Goal: Task Accomplishment & Management: Complete application form

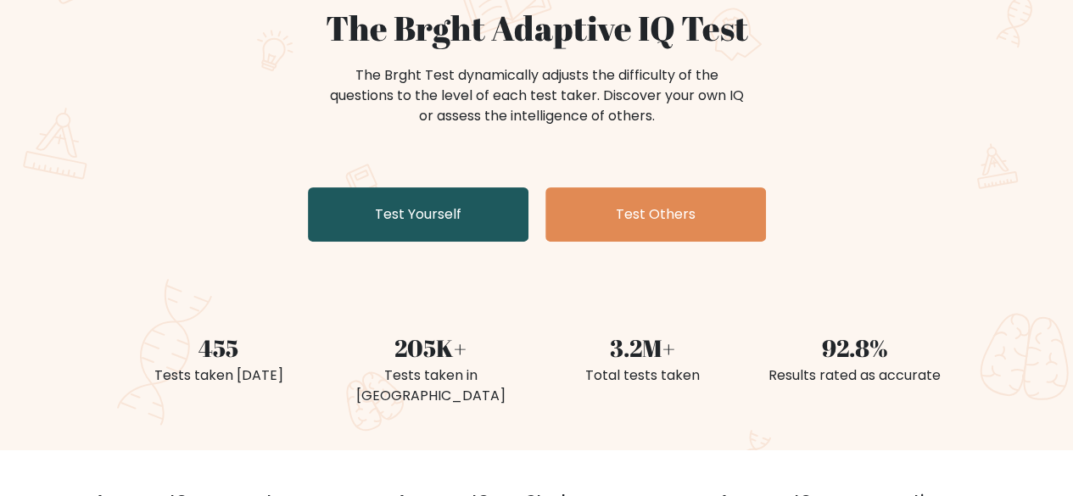
scroll to position [170, 0]
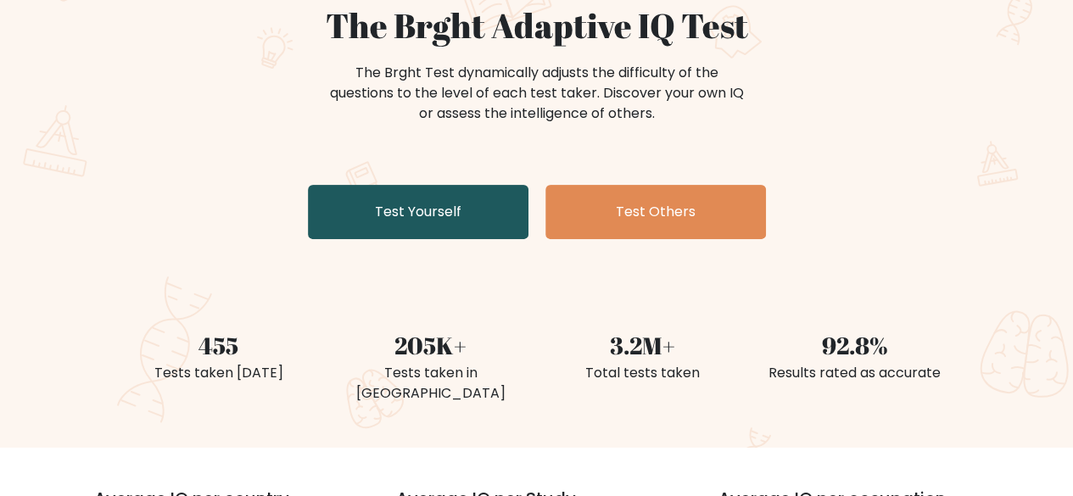
click at [412, 223] on link "Test Yourself" at bounding box center [418, 212] width 221 height 54
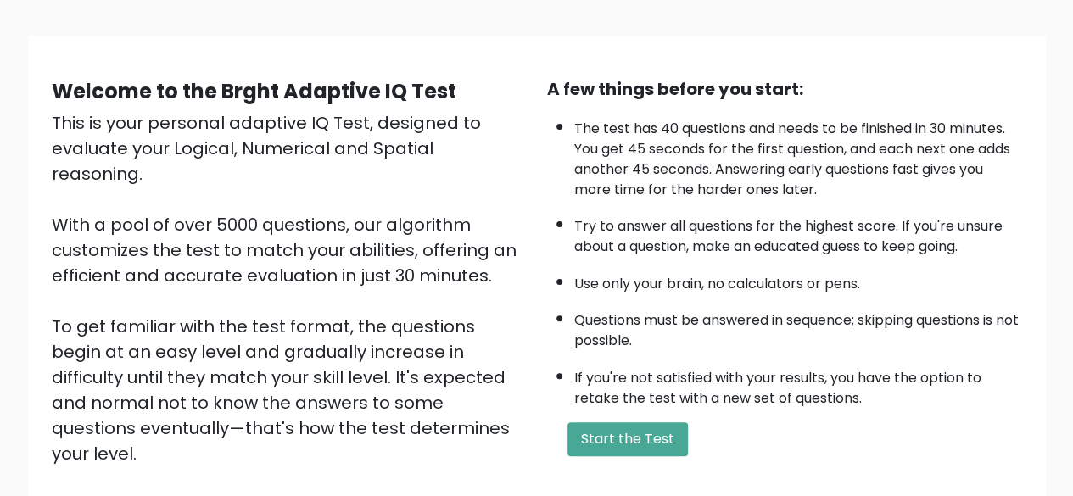
scroll to position [170, 0]
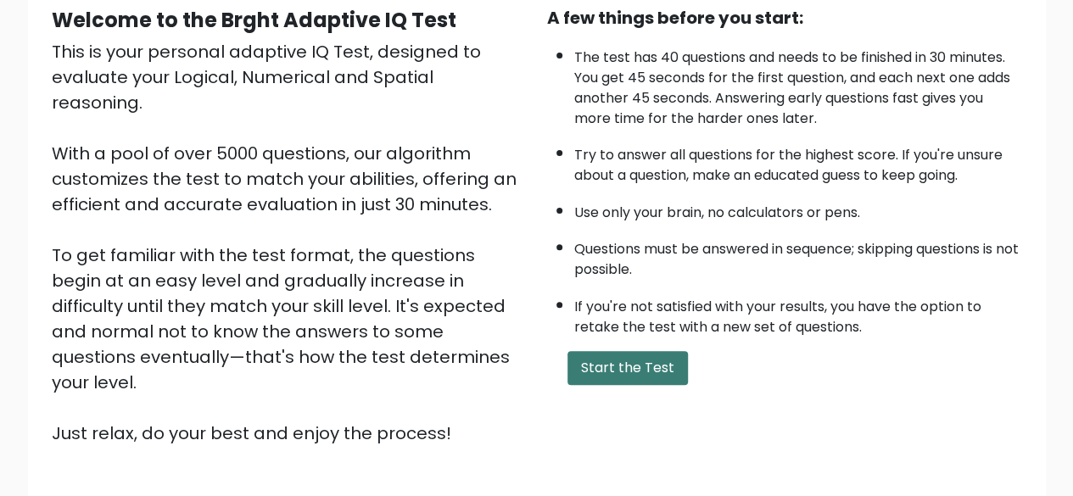
click at [628, 359] on button "Start the Test" at bounding box center [628, 368] width 120 height 34
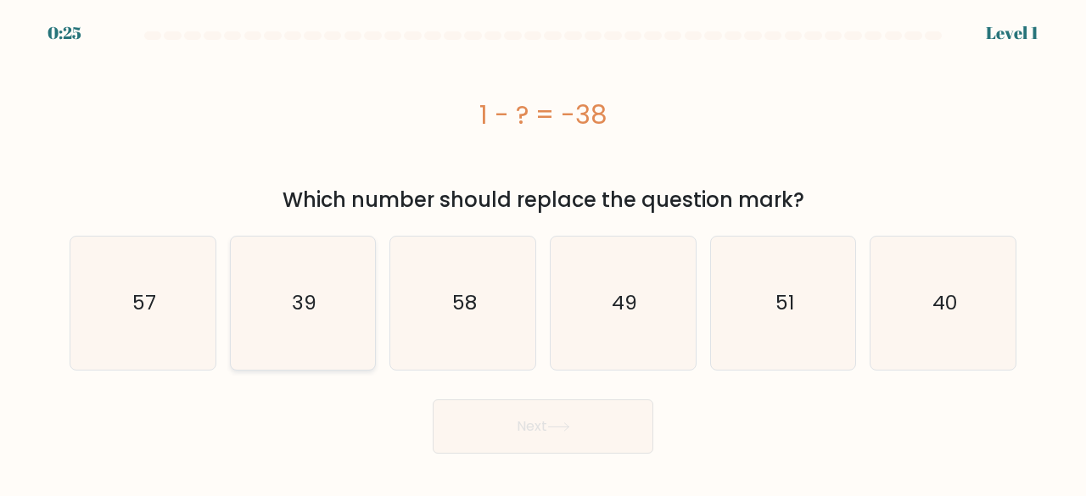
click at [346, 272] on icon "39" at bounding box center [303, 303] width 133 height 133
click at [543, 253] on input "b. 39" at bounding box center [543, 251] width 1 height 4
radio input "true"
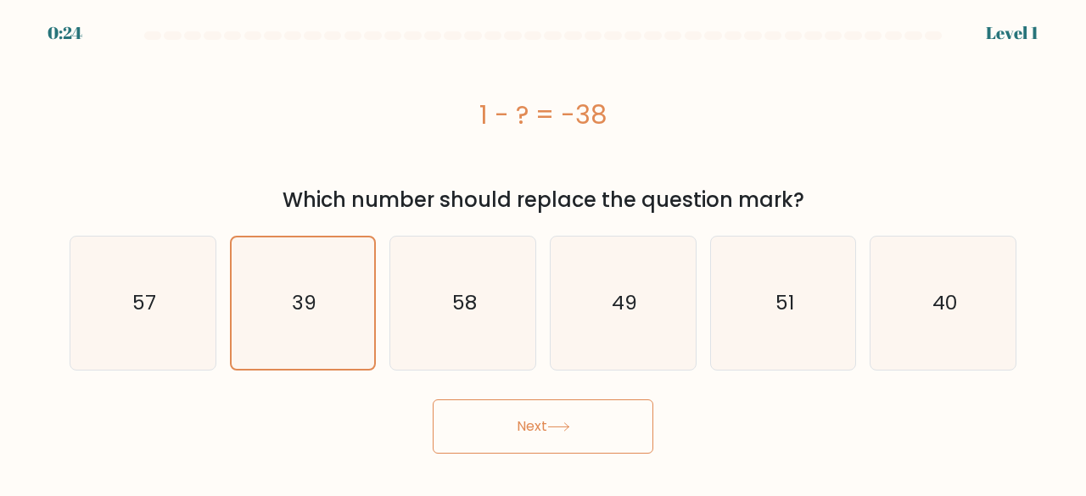
click at [543, 423] on button "Next" at bounding box center [543, 427] width 221 height 54
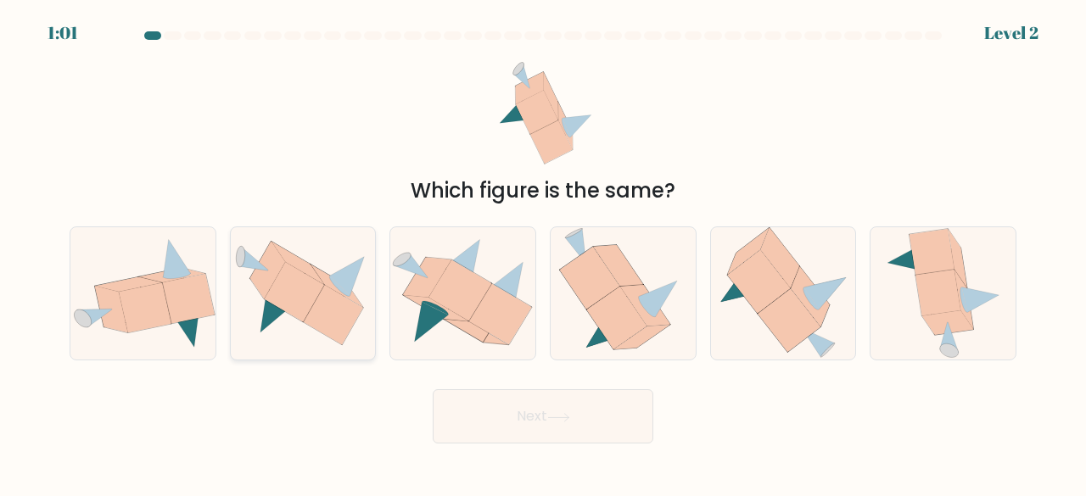
click at [297, 318] on icon at bounding box center [294, 293] width 60 height 60
click at [543, 253] on input "b." at bounding box center [543, 251] width 1 height 4
radio input "true"
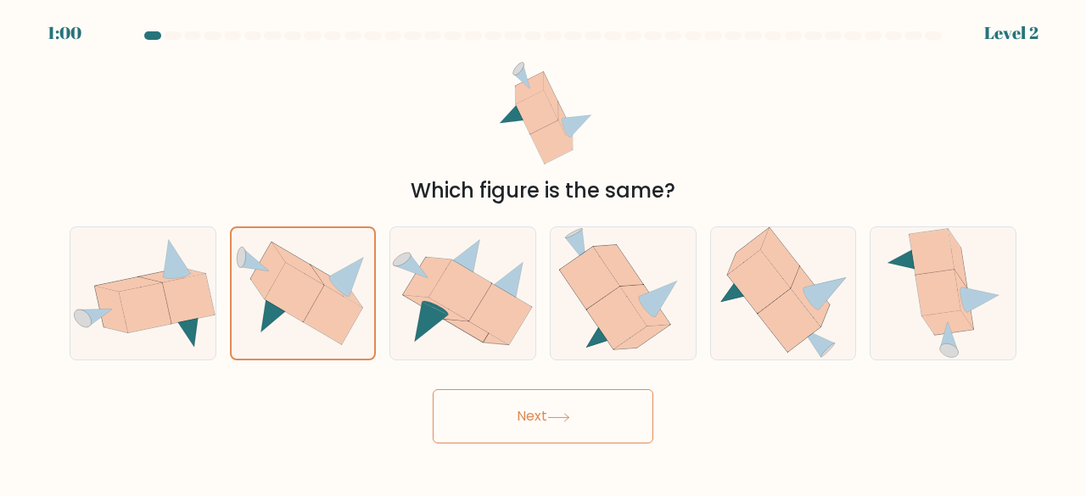
click at [480, 418] on button "Next" at bounding box center [543, 416] width 221 height 54
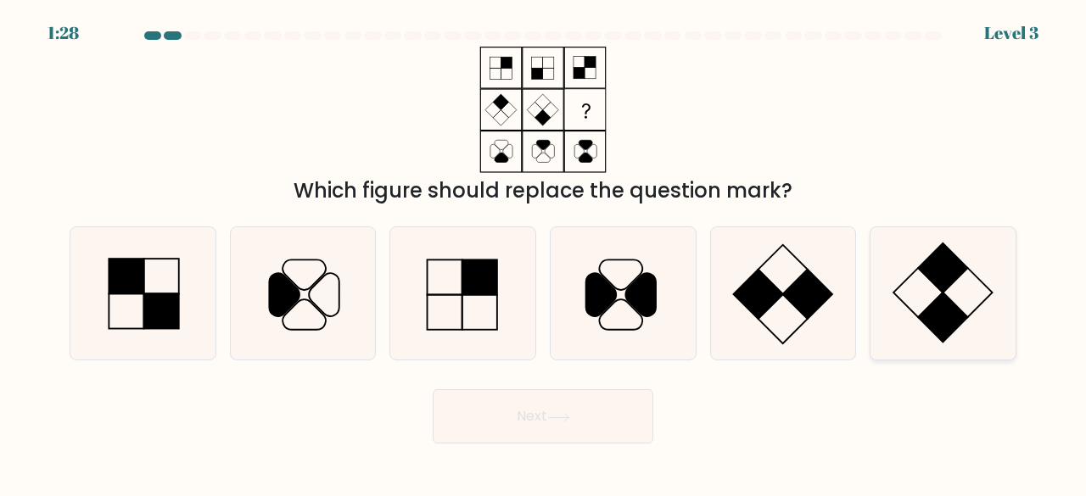
click at [922, 298] on icon at bounding box center [942, 293] width 133 height 133
click at [544, 253] on input "f." at bounding box center [543, 251] width 1 height 4
radio input "true"
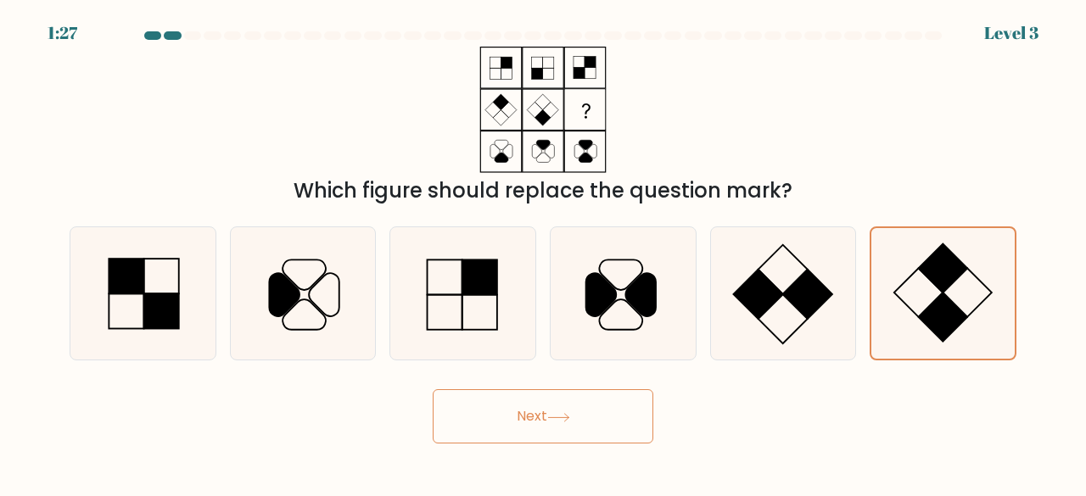
click at [557, 402] on button "Next" at bounding box center [543, 416] width 221 height 54
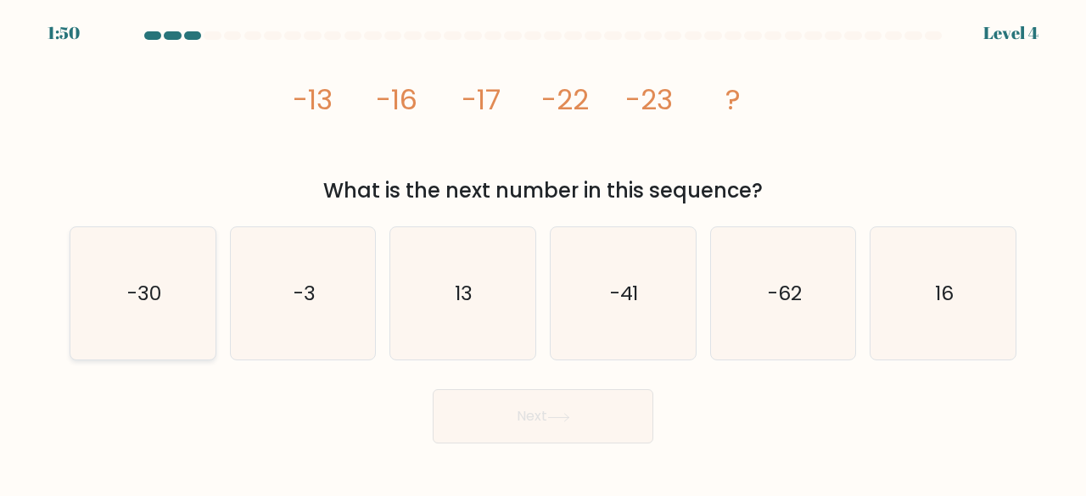
click at [181, 274] on icon "-30" at bounding box center [142, 293] width 133 height 133
click at [543, 253] on input "a. -30" at bounding box center [543, 251] width 1 height 4
radio input "true"
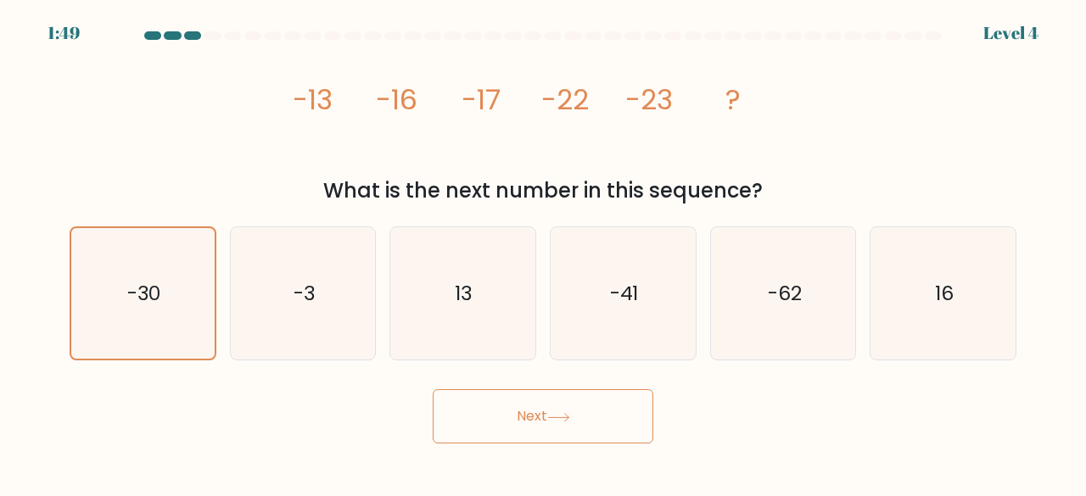
click at [533, 412] on button "Next" at bounding box center [543, 416] width 221 height 54
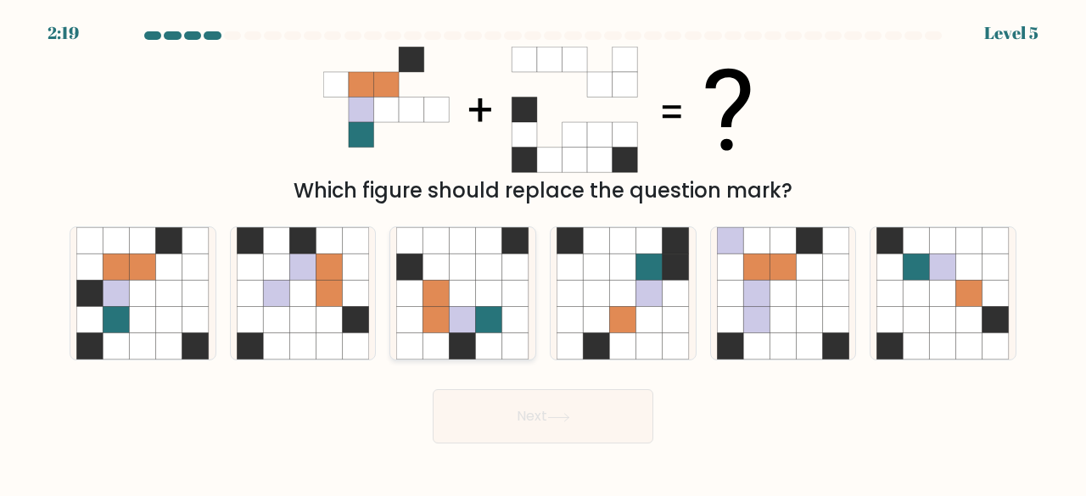
click at [467, 255] on icon at bounding box center [463, 267] width 26 height 26
click at [543, 253] on input "c." at bounding box center [543, 251] width 1 height 4
radio input "true"
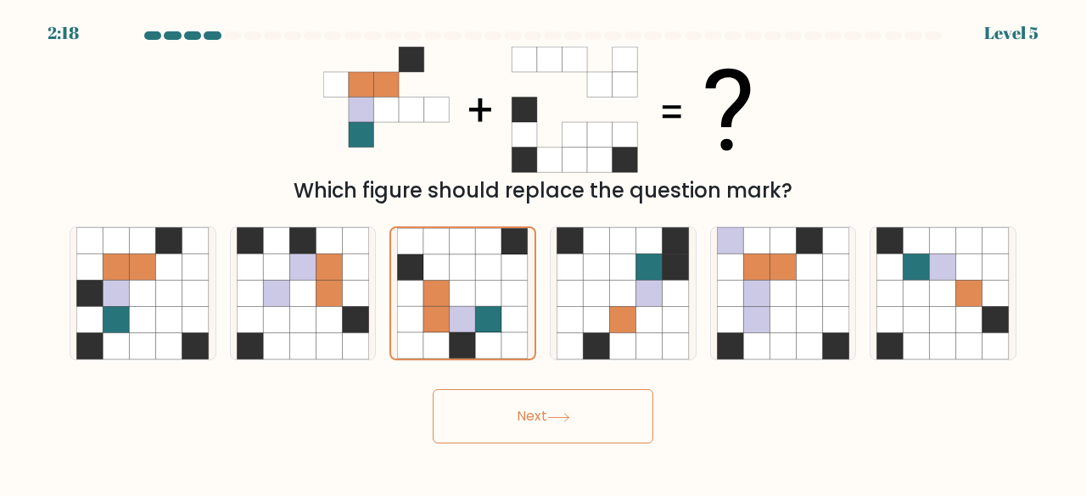
click at [580, 431] on button "Next" at bounding box center [543, 416] width 221 height 54
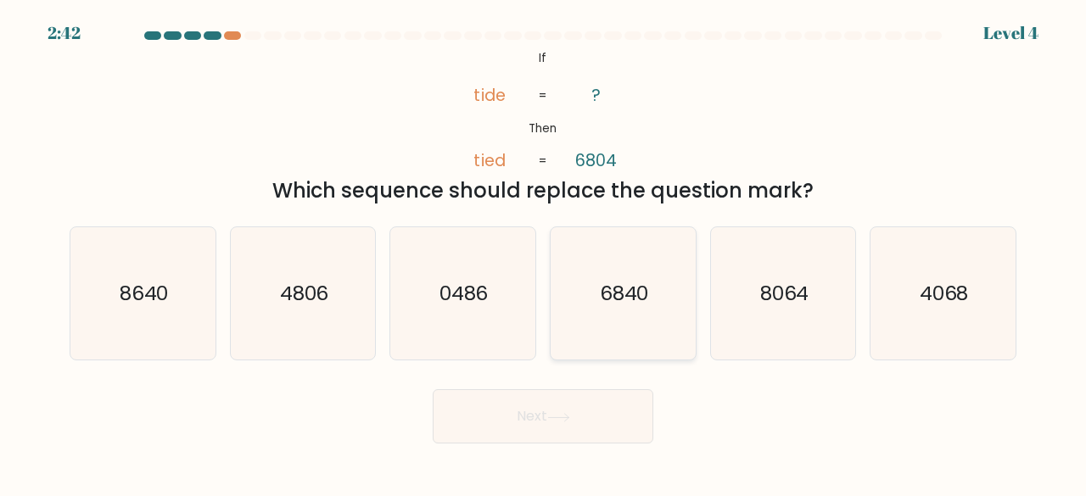
click at [647, 294] on text "6840" at bounding box center [624, 293] width 49 height 28
click at [544, 253] on input "d. 6840" at bounding box center [543, 251] width 1 height 4
radio input "true"
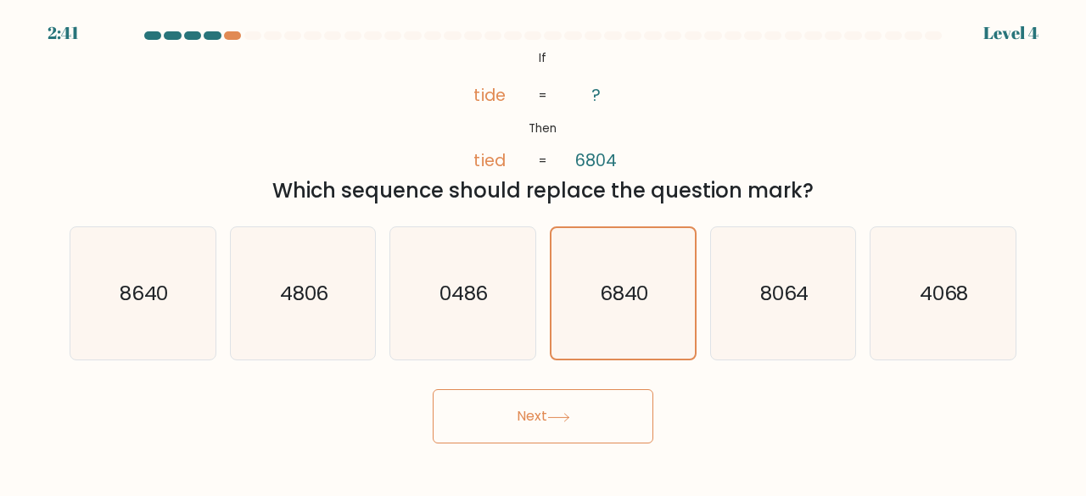
click at [625, 412] on button "Next" at bounding box center [543, 416] width 221 height 54
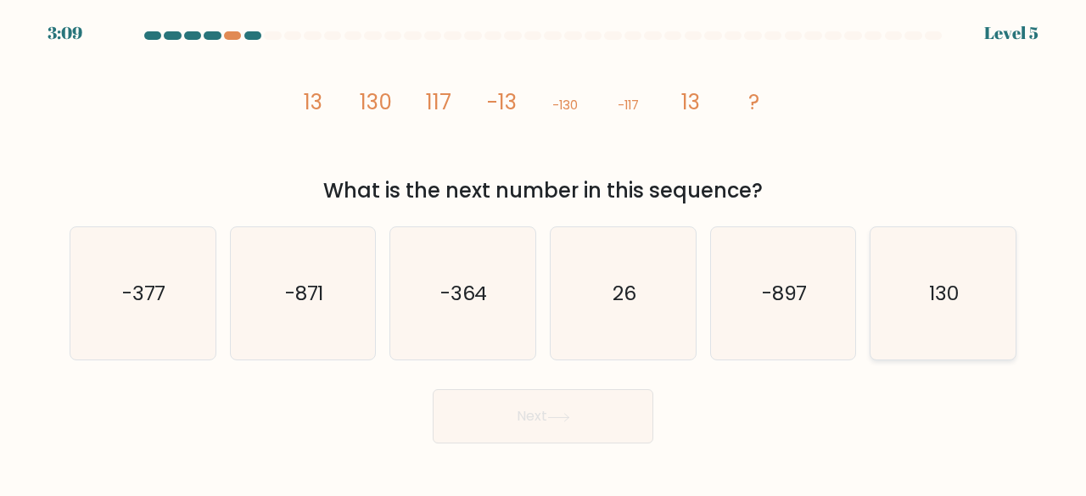
click at [959, 349] on icon "130" at bounding box center [942, 293] width 133 height 133
click at [544, 253] on input "f. 130" at bounding box center [543, 251] width 1 height 4
radio input "true"
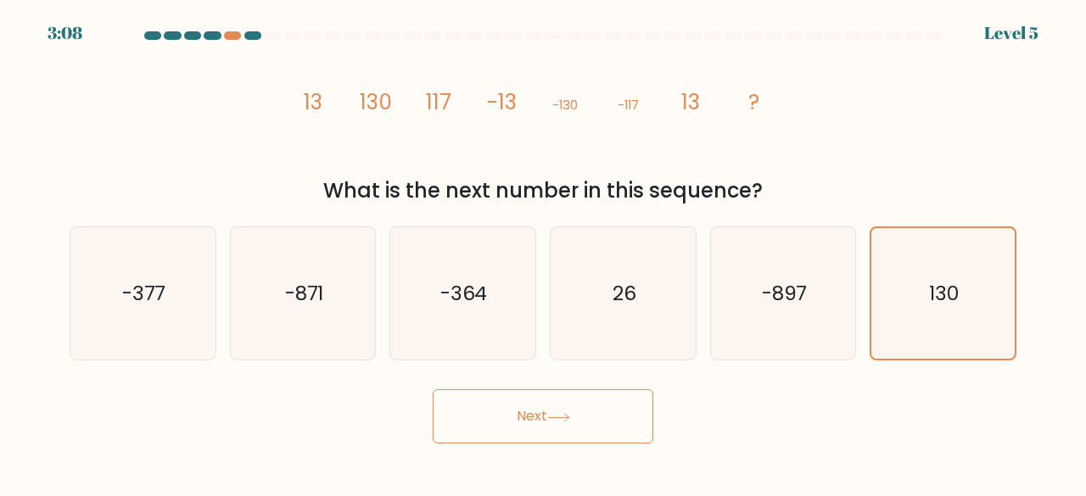
click at [458, 424] on button "Next" at bounding box center [543, 416] width 221 height 54
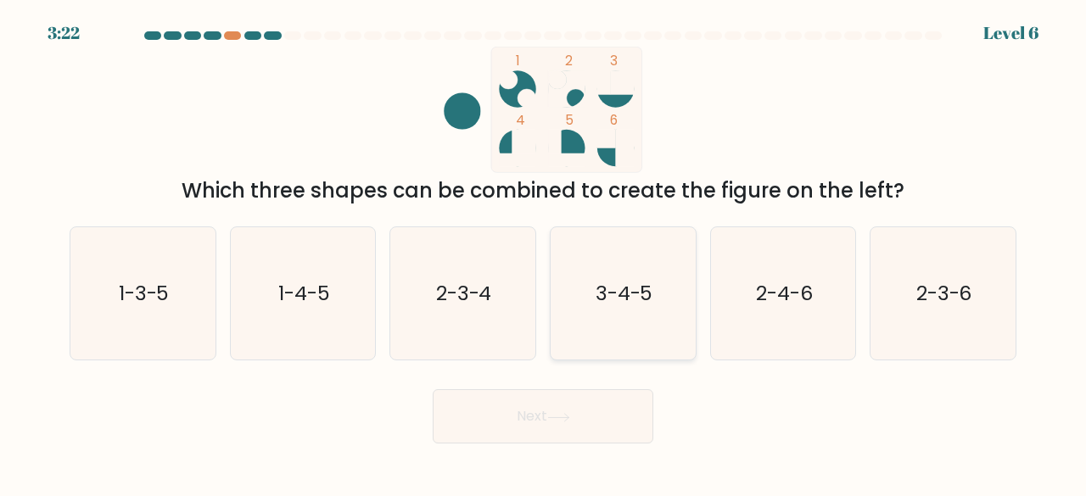
click at [602, 303] on text "3-4-5" at bounding box center [625, 293] width 58 height 28
click at [544, 253] on input "d. 3-4-5" at bounding box center [543, 251] width 1 height 4
radio input "true"
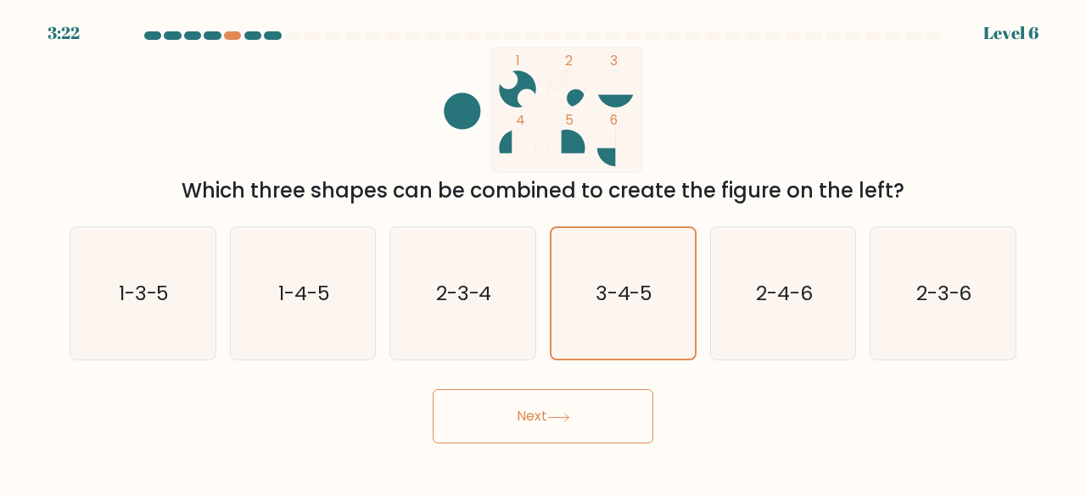
click at [582, 417] on button "Next" at bounding box center [543, 416] width 221 height 54
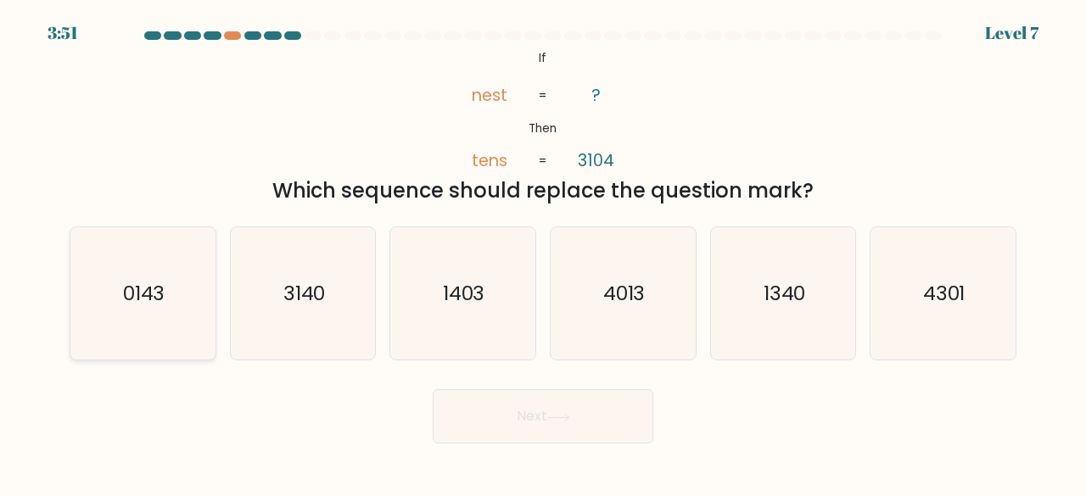
click at [171, 310] on icon "0143" at bounding box center [142, 293] width 133 height 133
click at [543, 253] on input "a. 0143" at bounding box center [543, 251] width 1 height 4
radio input "true"
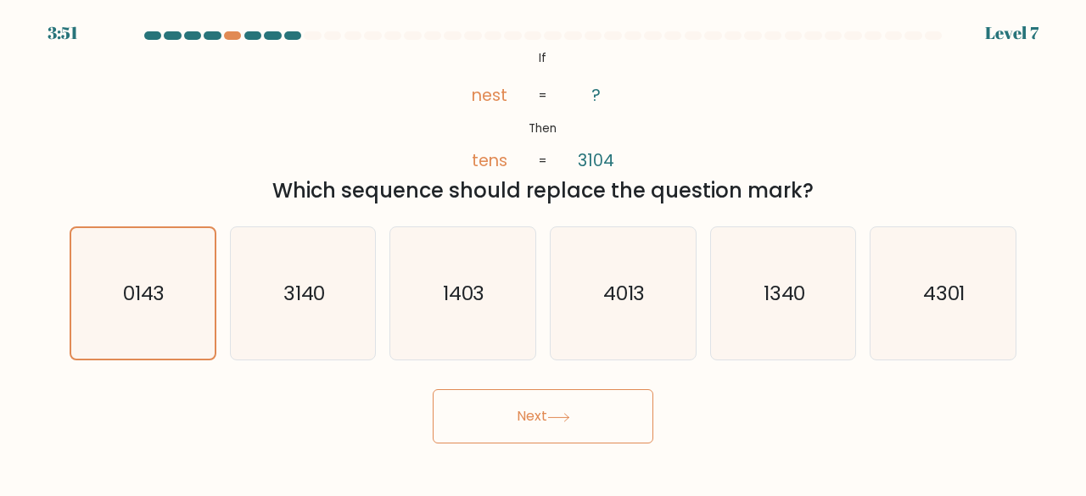
click at [529, 410] on button "Next" at bounding box center [543, 416] width 221 height 54
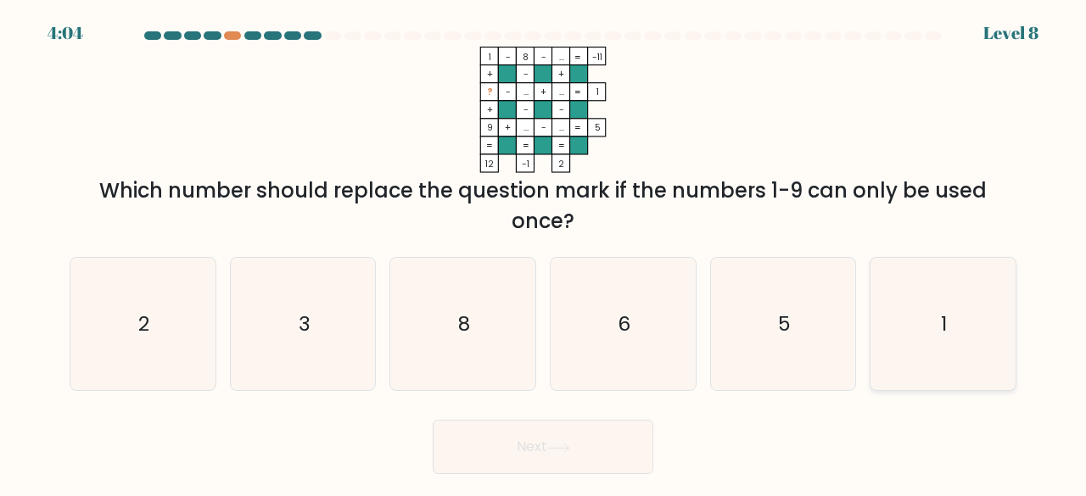
click at [934, 339] on icon "1" at bounding box center [942, 324] width 133 height 133
click at [544, 253] on input "f. 1" at bounding box center [543, 251] width 1 height 4
radio input "true"
click at [504, 471] on button "Next" at bounding box center [543, 447] width 221 height 54
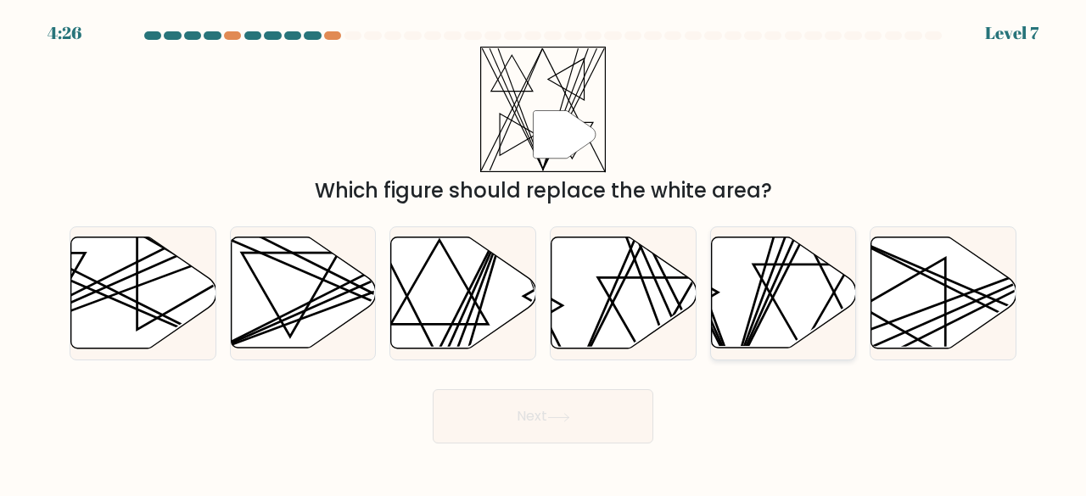
click at [771, 298] on icon at bounding box center [783, 293] width 145 height 113
click at [544, 253] on input "e." at bounding box center [543, 251] width 1 height 4
radio input "true"
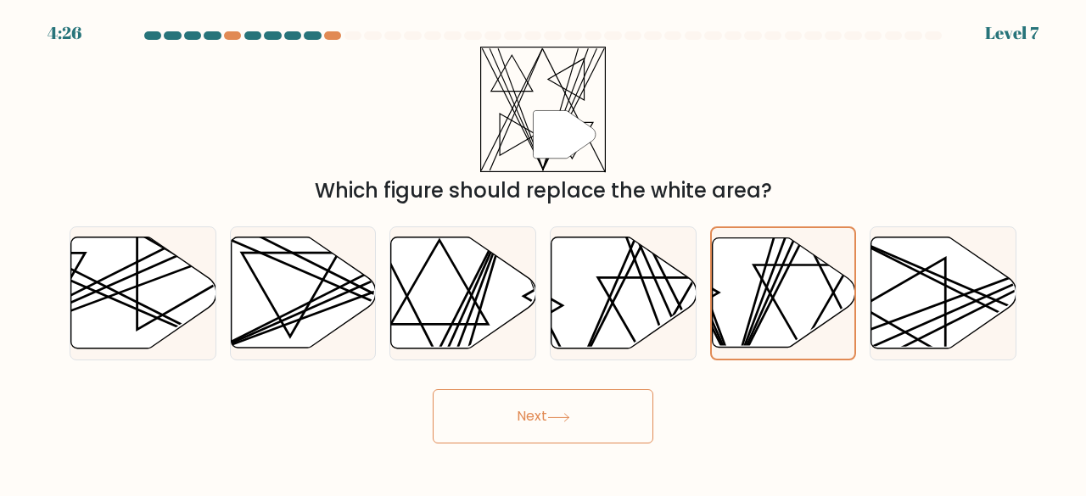
click at [488, 430] on button "Next" at bounding box center [543, 416] width 221 height 54
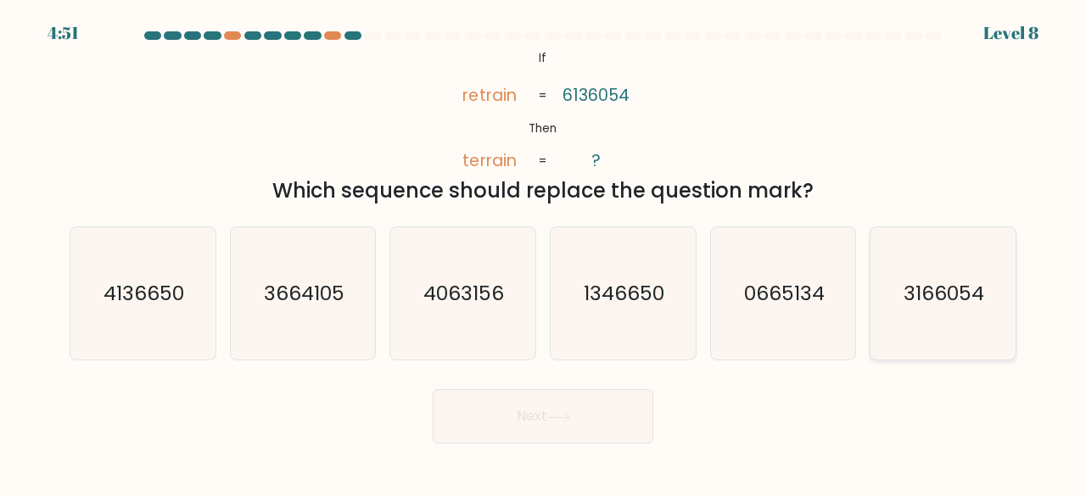
click at [928, 283] on text "3166054" at bounding box center [944, 293] width 81 height 28
click at [544, 253] on input "f. 3166054" at bounding box center [543, 251] width 1 height 4
radio input "true"
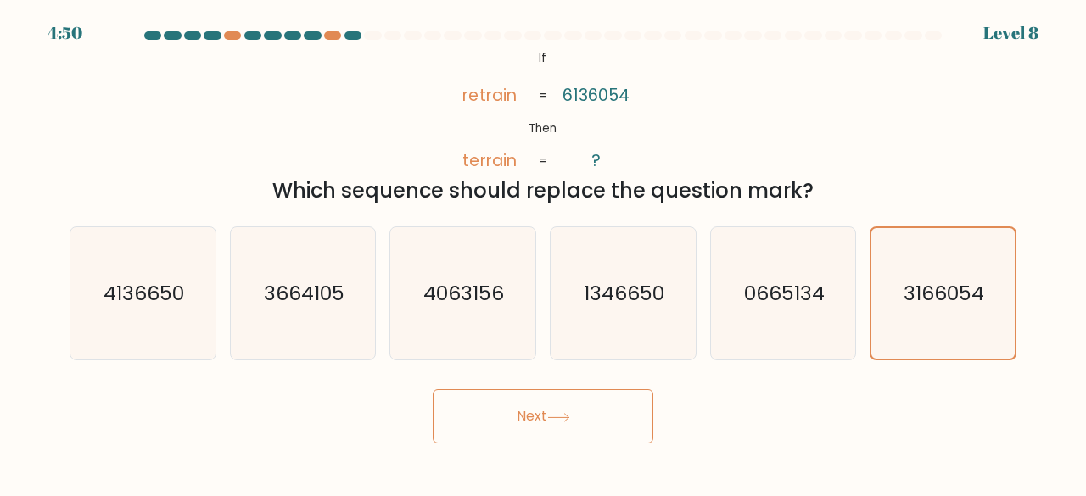
click at [487, 410] on button "Next" at bounding box center [543, 416] width 221 height 54
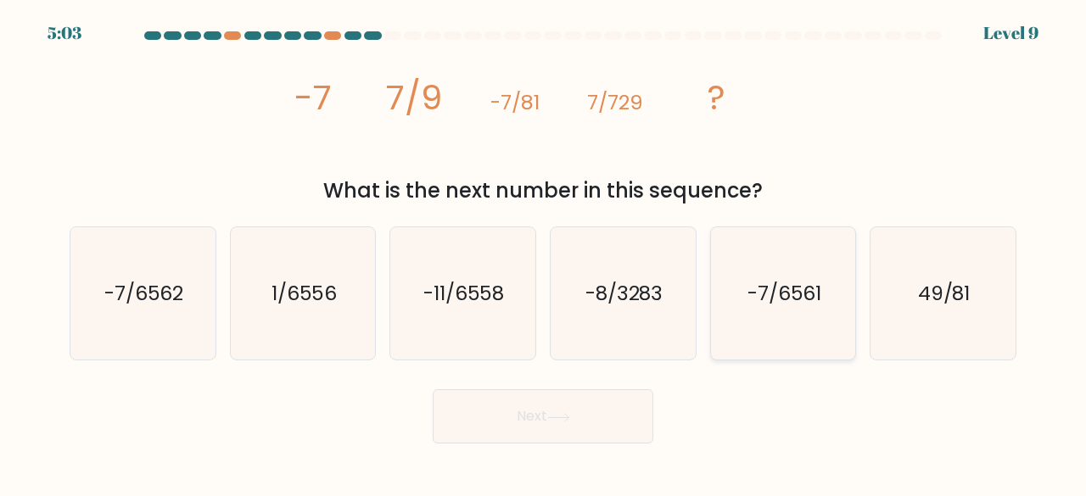
click at [783, 272] on icon "-7/6561" at bounding box center [783, 293] width 133 height 133
click at [544, 253] on input "e. -7/6561" at bounding box center [543, 251] width 1 height 4
radio input "true"
click at [587, 427] on button "Next" at bounding box center [543, 416] width 221 height 54
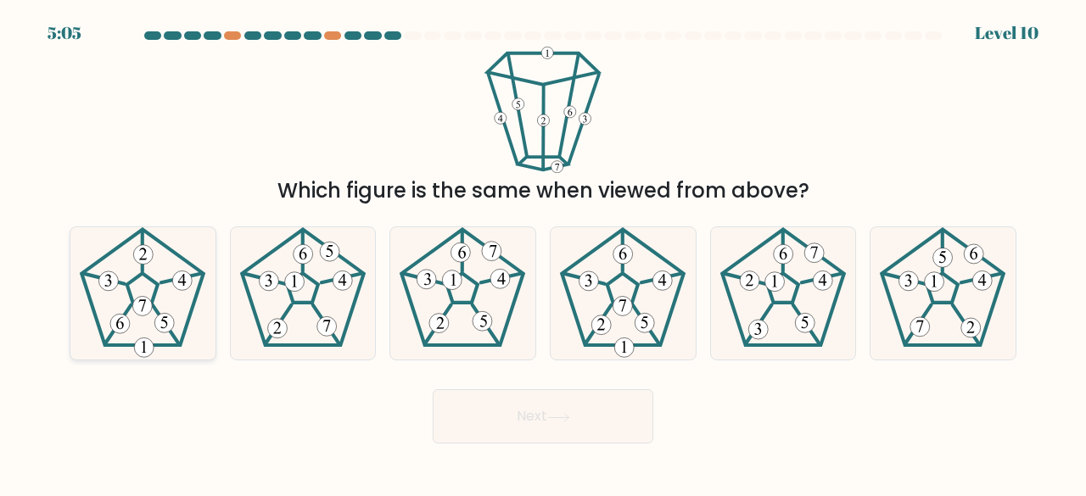
click at [142, 276] on 215 at bounding box center [142, 288] width 31 height 30
click at [543, 253] on input "a." at bounding box center [543, 251] width 1 height 4
radio input "true"
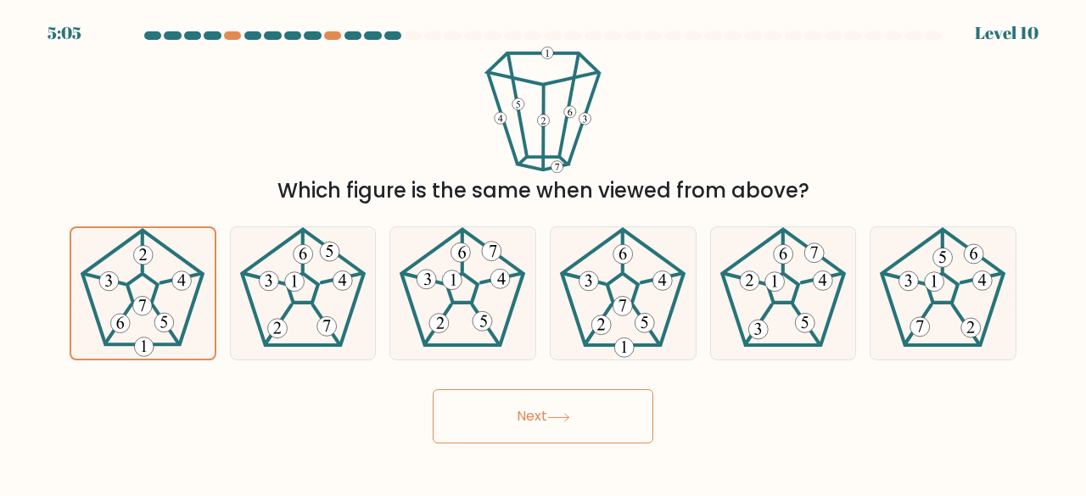
click at [558, 407] on button "Next" at bounding box center [543, 416] width 221 height 54
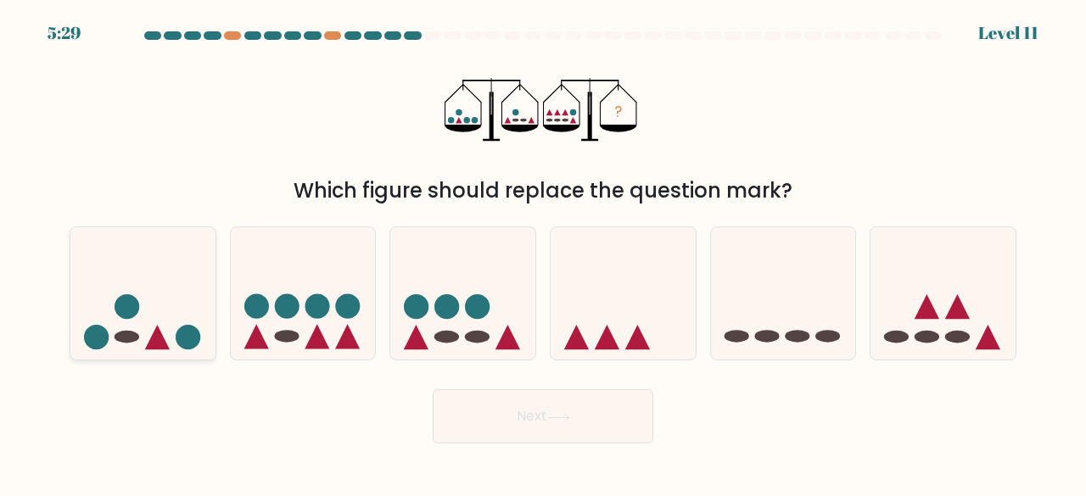
click at [110, 312] on icon at bounding box center [142, 293] width 145 height 120
click at [543, 253] on input "a." at bounding box center [543, 251] width 1 height 4
radio input "true"
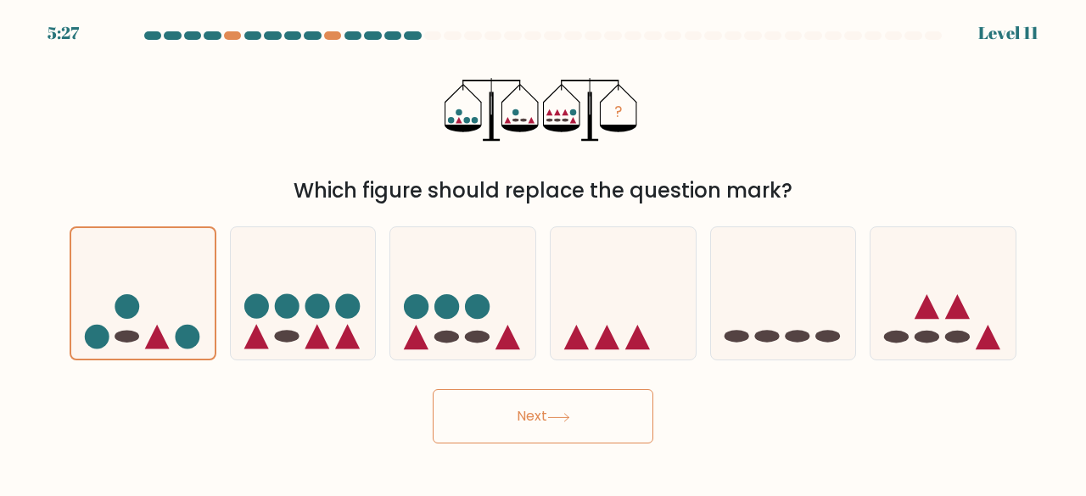
click at [523, 405] on button "Next" at bounding box center [543, 416] width 221 height 54
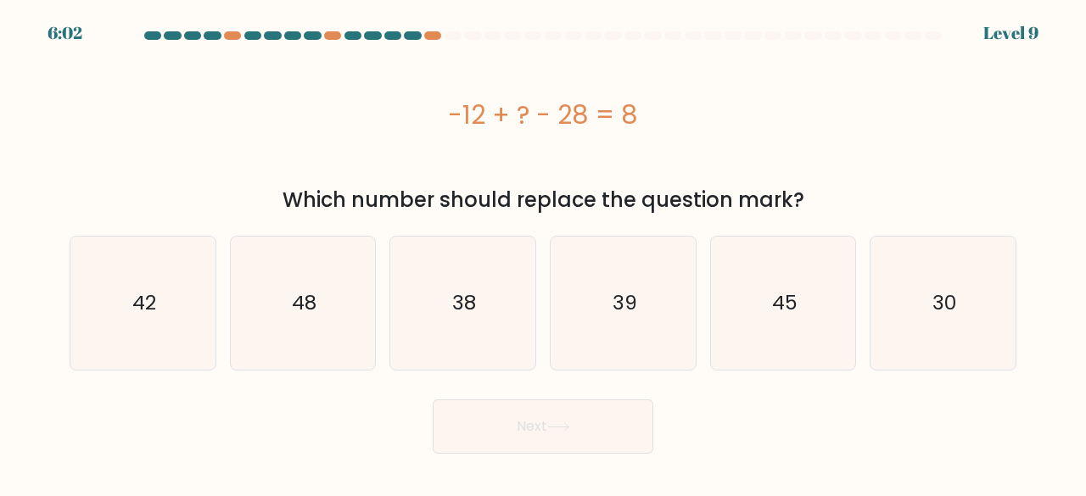
drag, startPoint x: 450, startPoint y: 112, endPoint x: 635, endPoint y: 115, distance: 185.0
click at [635, 115] on div "-12 + ? - 28 = 8" at bounding box center [543, 115] width 947 height 38
copy div "-12 + ? - 28 = 8"
click at [335, 328] on icon "48" at bounding box center [303, 303] width 133 height 133
click at [543, 253] on input "b. 48" at bounding box center [543, 251] width 1 height 4
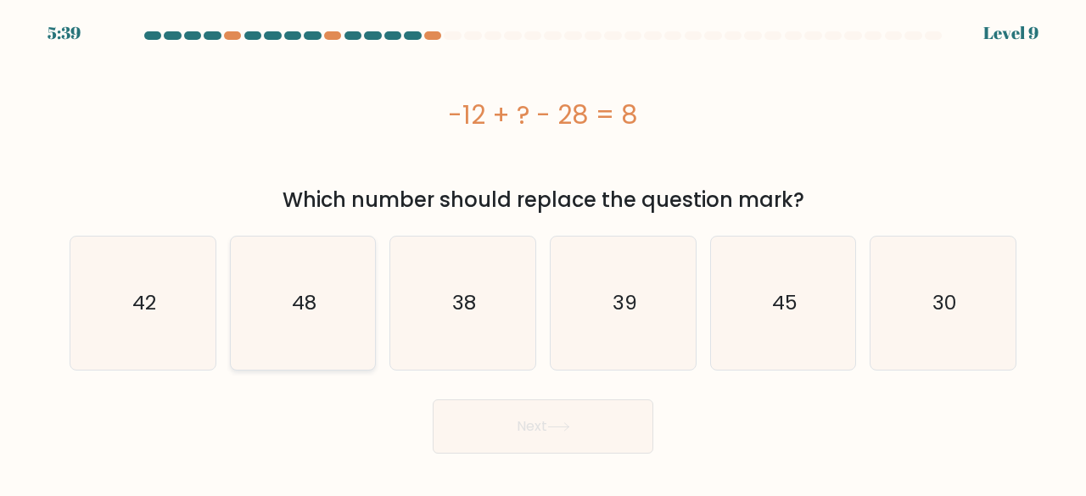
radio input "true"
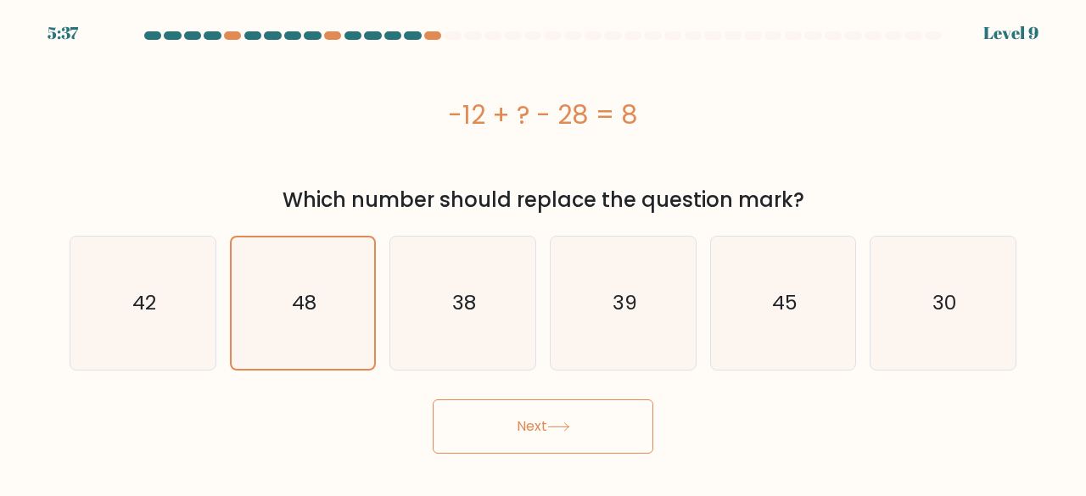
click at [495, 408] on button "Next" at bounding box center [543, 427] width 221 height 54
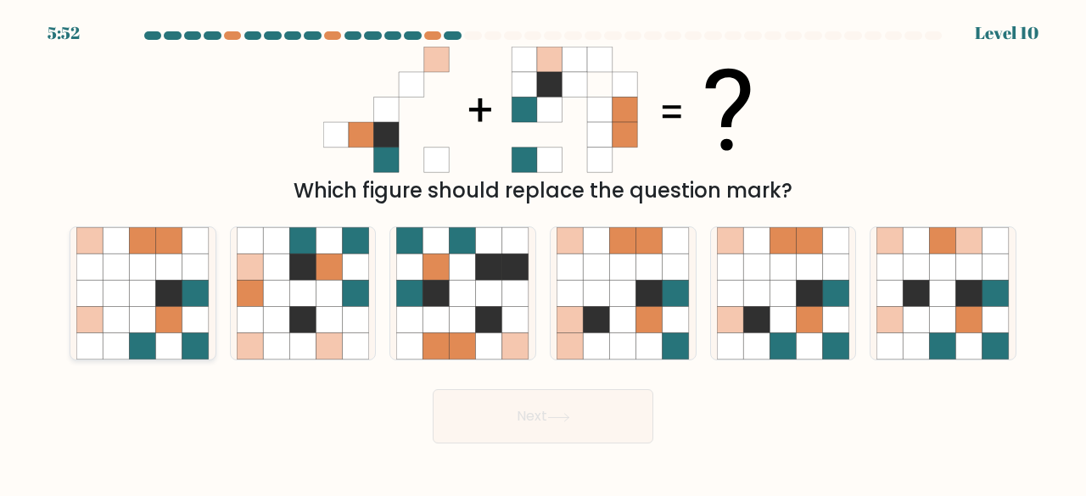
click at [192, 313] on icon at bounding box center [195, 320] width 26 height 26
click at [543, 253] on input "a." at bounding box center [543, 251] width 1 height 4
radio input "true"
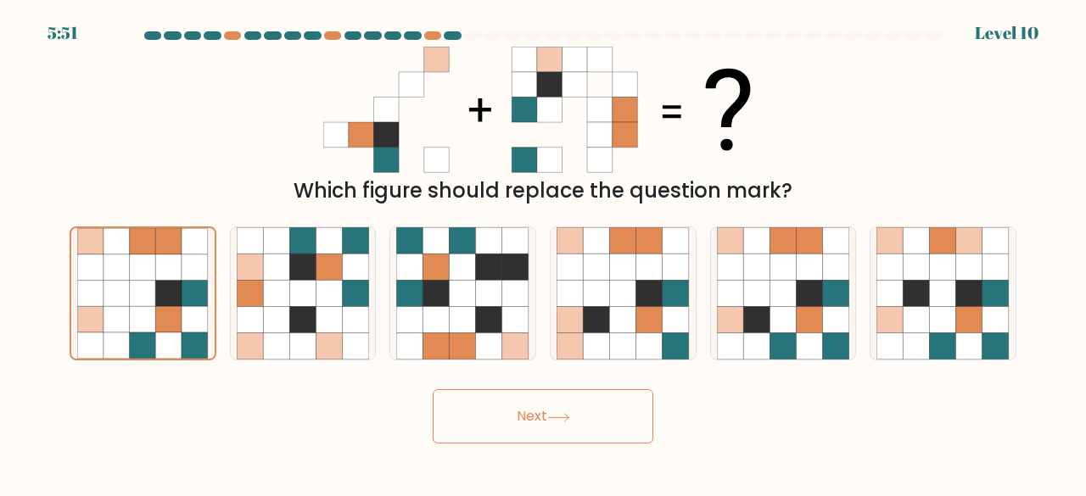
click at [463, 417] on button "Next" at bounding box center [543, 416] width 221 height 54
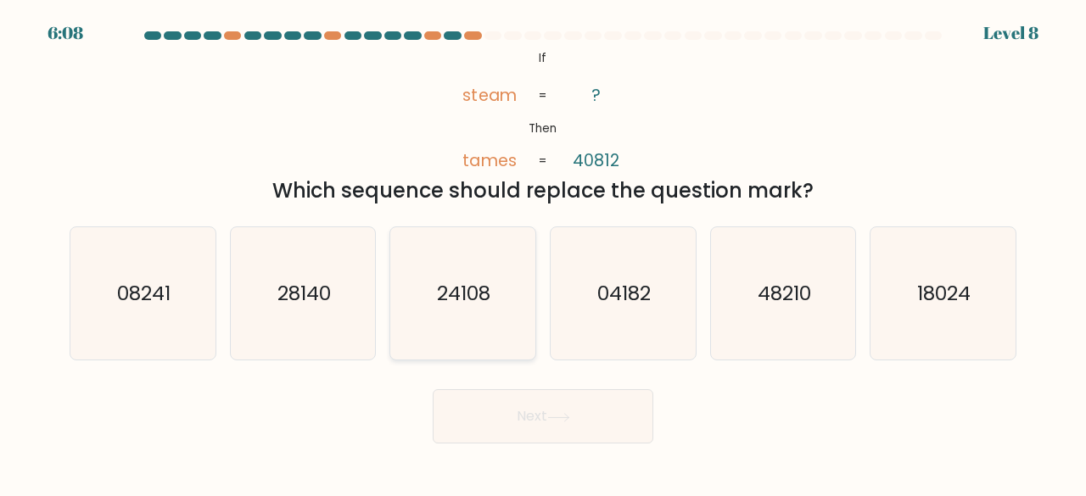
click at [487, 327] on icon "24108" at bounding box center [462, 293] width 133 height 133
click at [543, 253] on input "c. 24108" at bounding box center [543, 251] width 1 height 4
radio input "true"
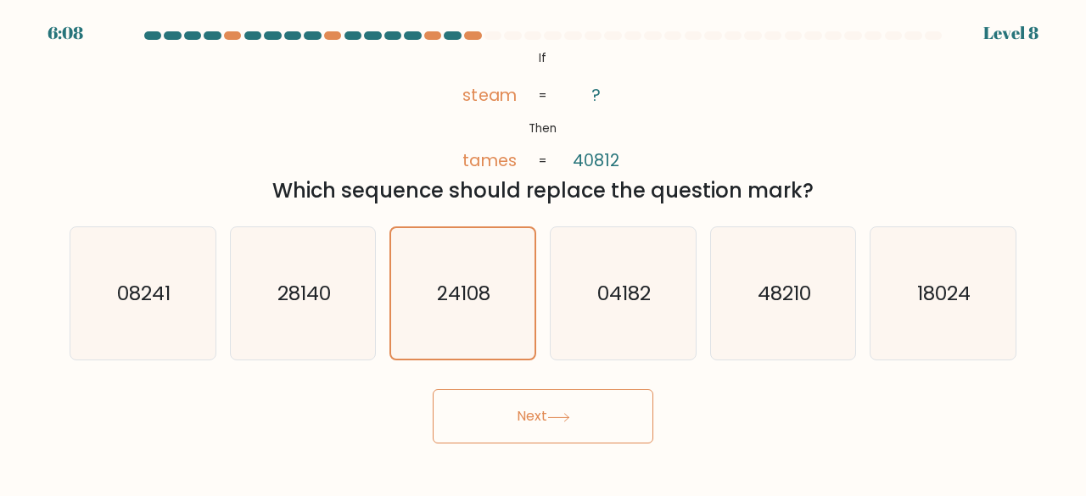
click at [557, 410] on button "Next" at bounding box center [543, 416] width 221 height 54
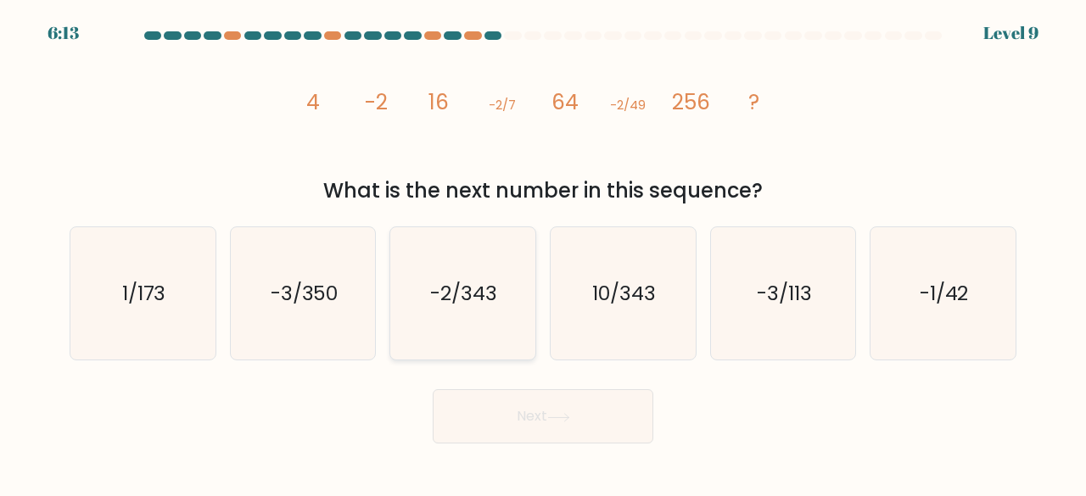
click at [466, 303] on text "-2/343" at bounding box center [464, 293] width 67 height 28
click at [543, 253] on input "c. -2/343" at bounding box center [543, 251] width 1 height 4
radio input "true"
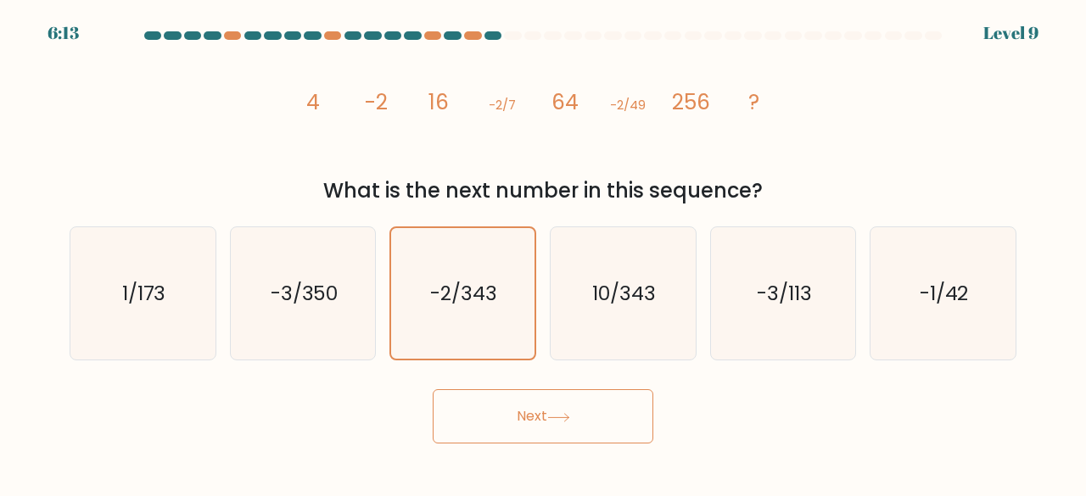
click at [574, 432] on button "Next" at bounding box center [543, 416] width 221 height 54
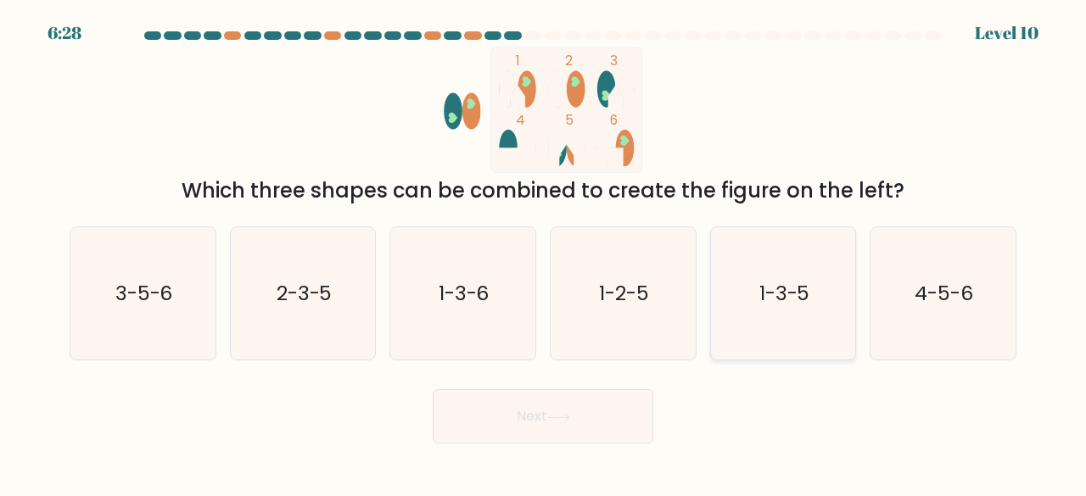
click at [831, 299] on icon "1-3-5" at bounding box center [783, 293] width 133 height 133
click at [544, 253] on input "e. 1-3-5" at bounding box center [543, 251] width 1 height 4
radio input "true"
click at [455, 449] on body "6:28 Level 10" at bounding box center [543, 248] width 1086 height 496
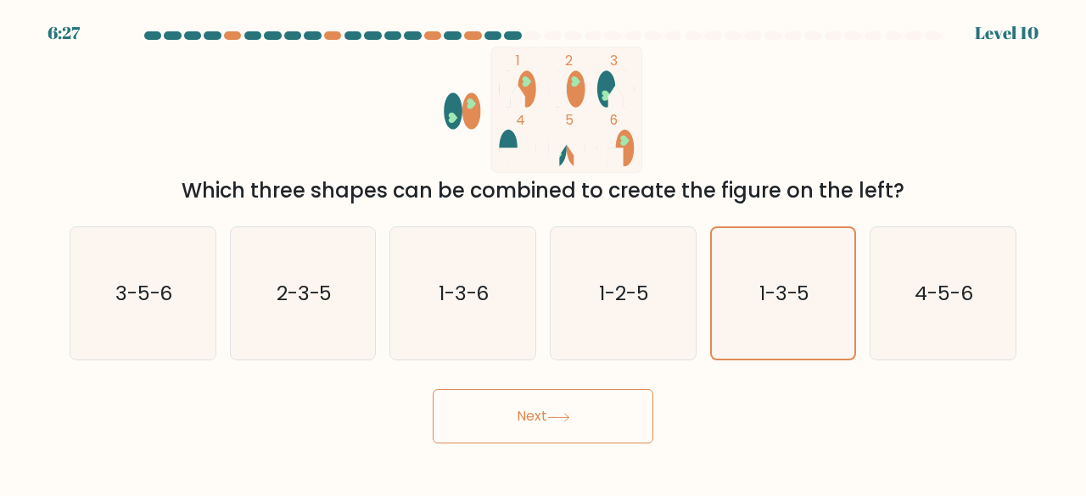
click at [512, 409] on button "Next" at bounding box center [543, 416] width 221 height 54
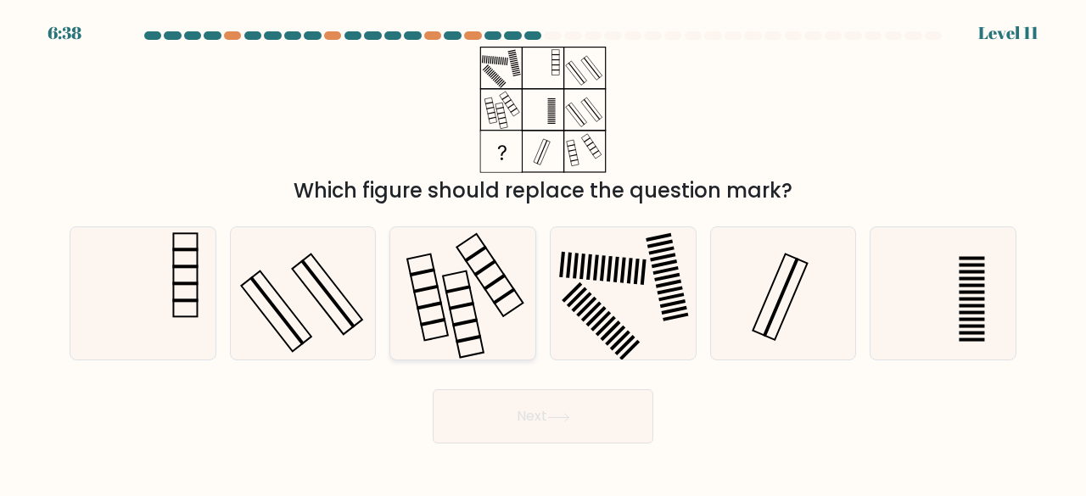
click at [450, 292] on rect at bounding box center [457, 289] width 25 height 8
click at [543, 253] on input "c." at bounding box center [543, 251] width 1 height 4
radio input "true"
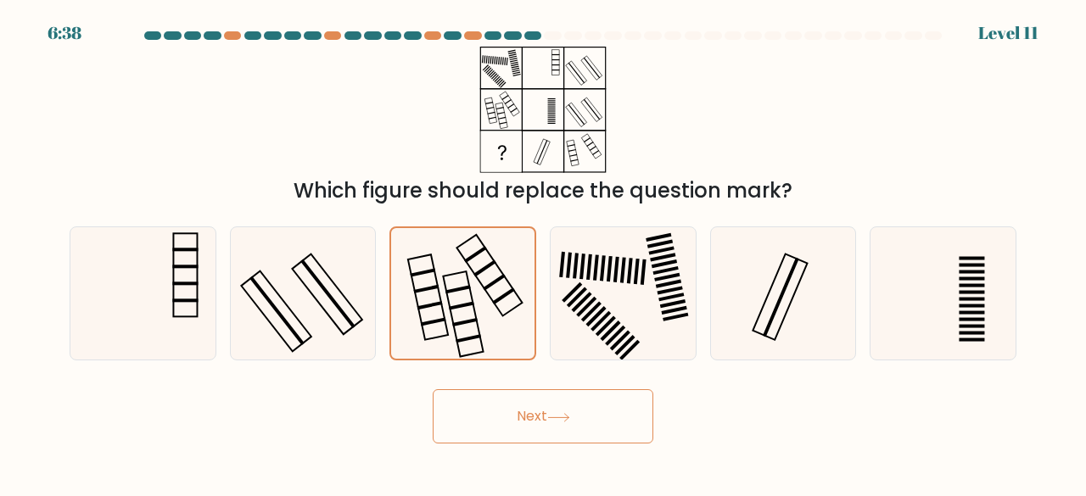
click at [466, 415] on button "Next" at bounding box center [543, 416] width 221 height 54
click at [468, 423] on button "Next" at bounding box center [543, 416] width 221 height 54
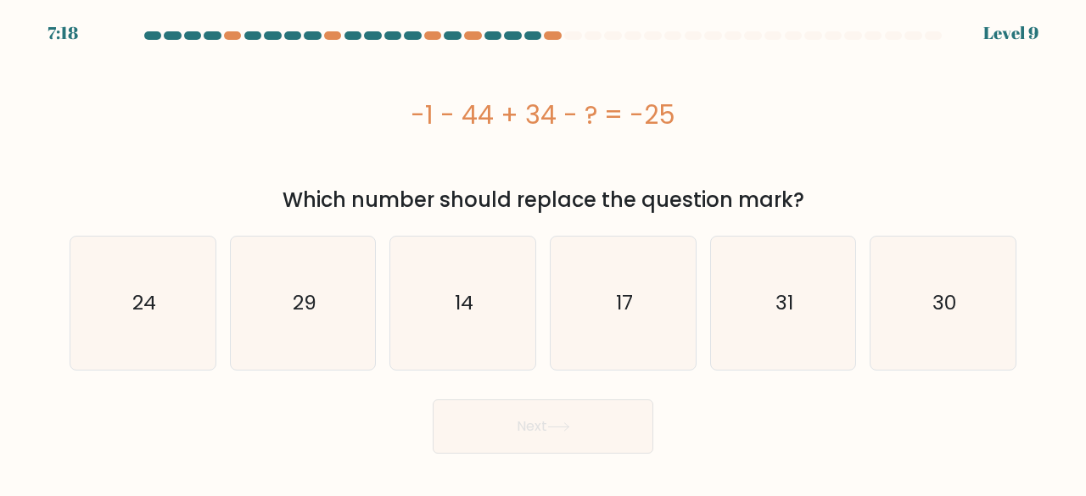
drag, startPoint x: 395, startPoint y: 108, endPoint x: 723, endPoint y: 132, distance: 328.3
click at [723, 132] on div "-1 - 44 + 34 - ? = -25" at bounding box center [543, 115] width 947 height 38
copy div "-1 - 44 + 34 - ? = -25"
click at [541, 352] on div "c. 14" at bounding box center [463, 303] width 160 height 135
click at [521, 344] on icon "14" at bounding box center [462, 303] width 133 height 133
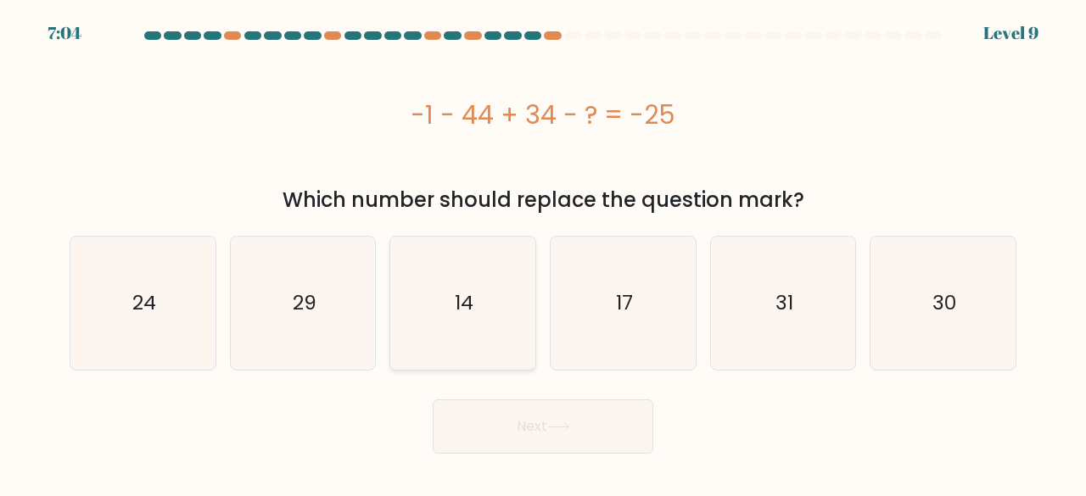
click at [543, 253] on input "c. 14" at bounding box center [543, 251] width 1 height 4
radio input "true"
click at [549, 438] on button "Next" at bounding box center [543, 427] width 221 height 54
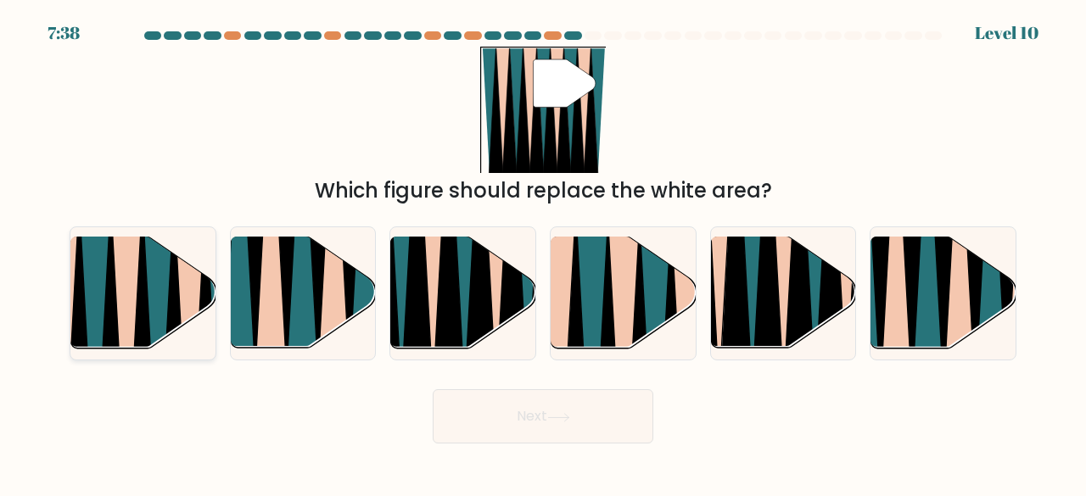
click at [127, 321] on icon at bounding box center [126, 356] width 31 height 289
click at [543, 253] on input "a." at bounding box center [543, 251] width 1 height 4
radio input "true"
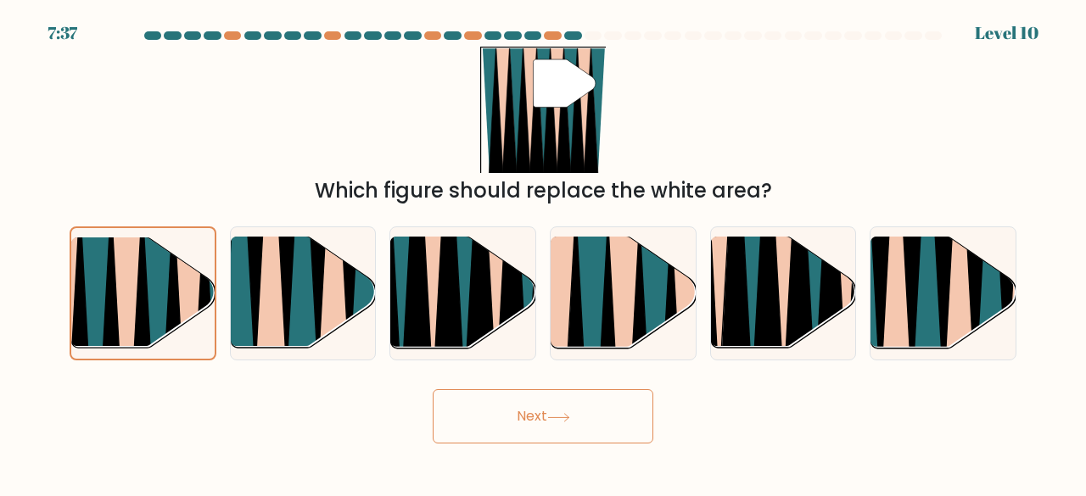
click at [551, 428] on button "Next" at bounding box center [543, 416] width 221 height 54
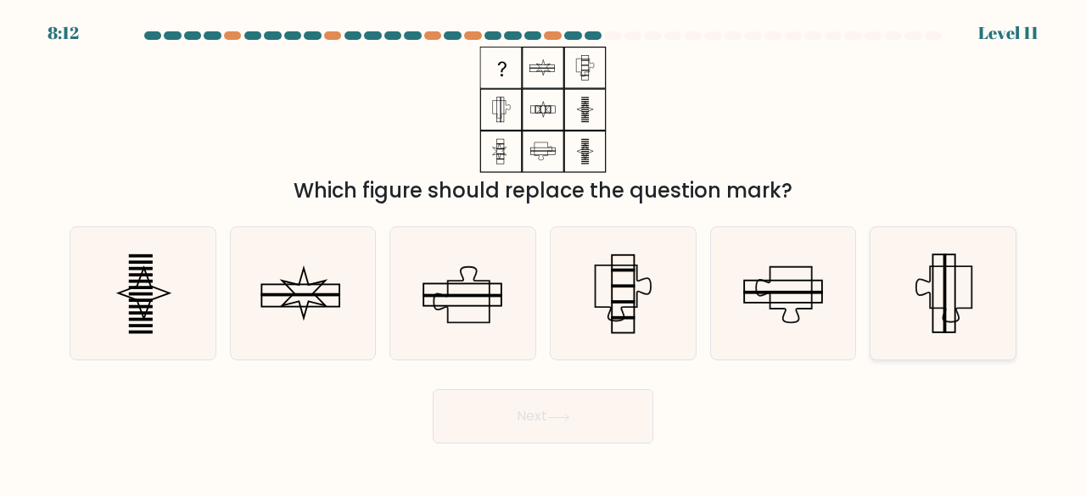
click at [927, 302] on icon at bounding box center [942, 293] width 133 height 133
click at [544, 253] on input "f." at bounding box center [543, 251] width 1 height 4
radio input "true"
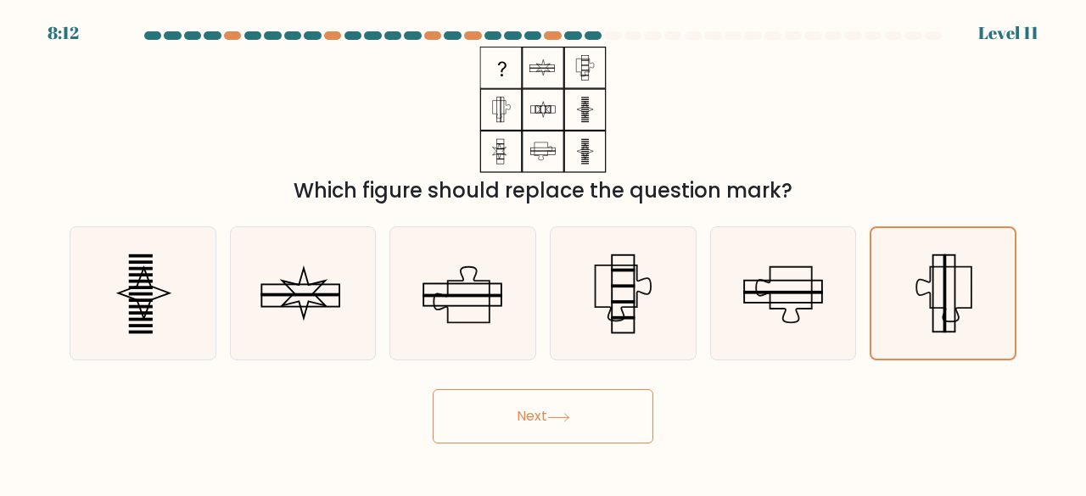
click at [607, 425] on button "Next" at bounding box center [543, 416] width 221 height 54
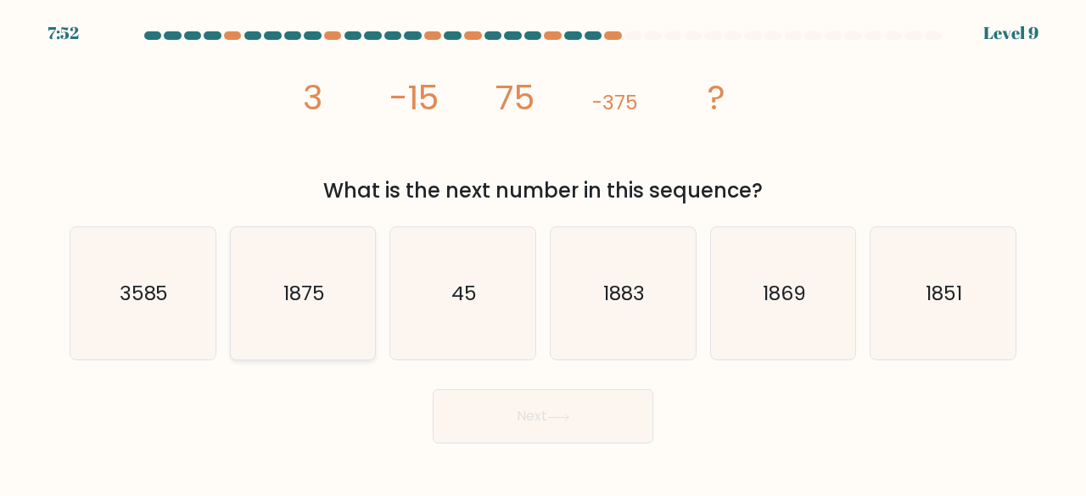
click at [275, 289] on icon "1875" at bounding box center [303, 293] width 133 height 133
click at [543, 253] on input "b. 1875" at bounding box center [543, 251] width 1 height 4
radio input "true"
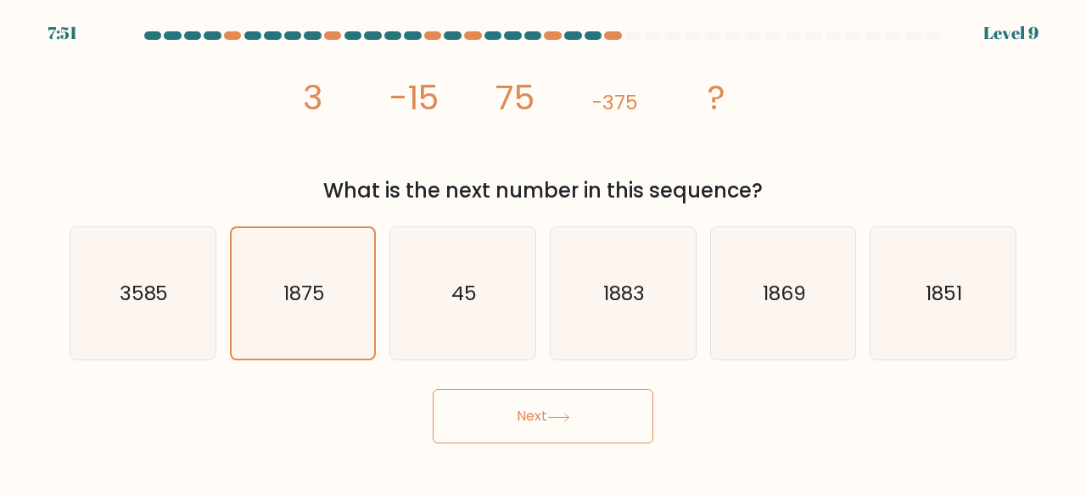
click at [521, 423] on button "Next" at bounding box center [543, 416] width 221 height 54
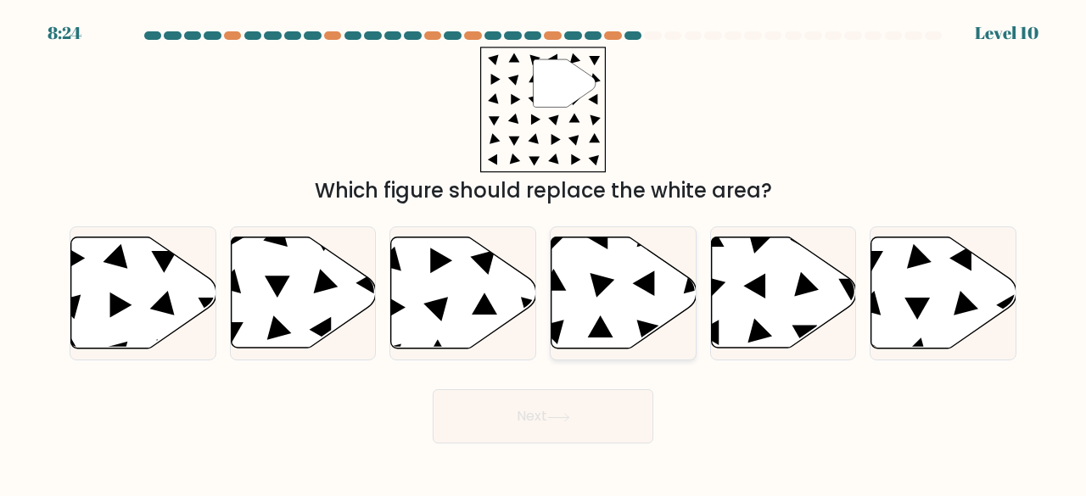
click at [634, 325] on icon at bounding box center [623, 293] width 145 height 111
click at [544, 253] on input "d." at bounding box center [543, 251] width 1 height 4
radio input "true"
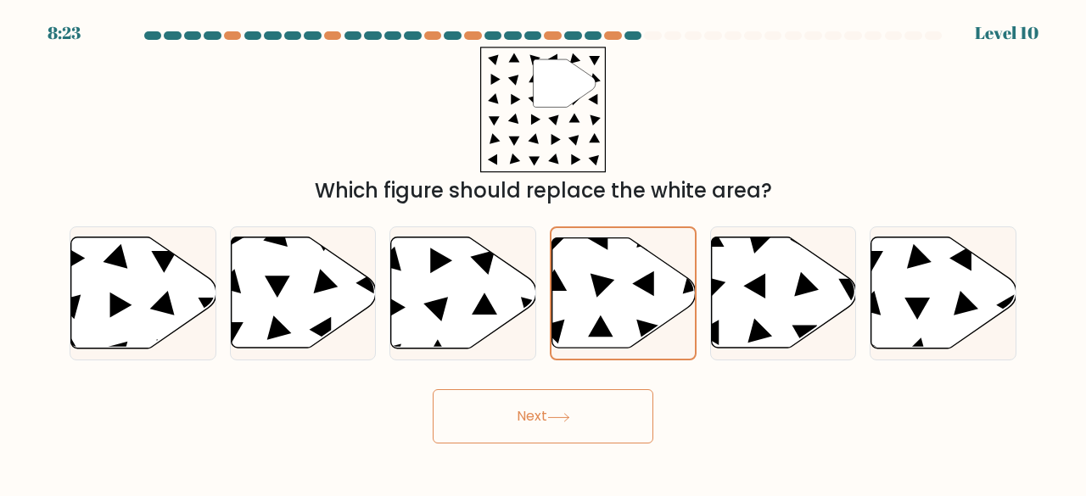
click at [596, 421] on button "Next" at bounding box center [543, 416] width 221 height 54
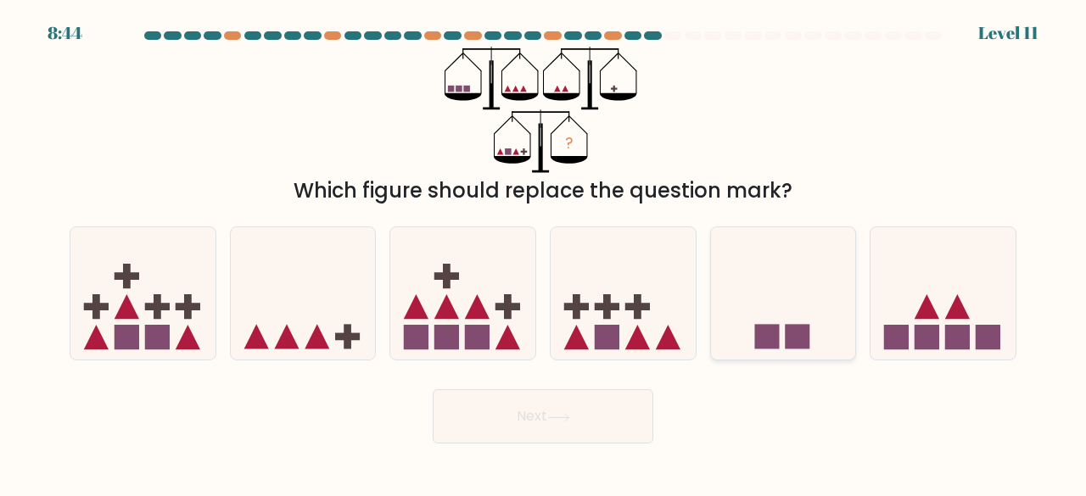
click at [791, 333] on rect at bounding box center [797, 337] width 25 height 25
click at [544, 253] on input "e." at bounding box center [543, 251] width 1 height 4
radio input "true"
click at [163, 342] on rect at bounding box center [157, 337] width 25 height 25
click at [543, 253] on input "a." at bounding box center [543, 251] width 1 height 4
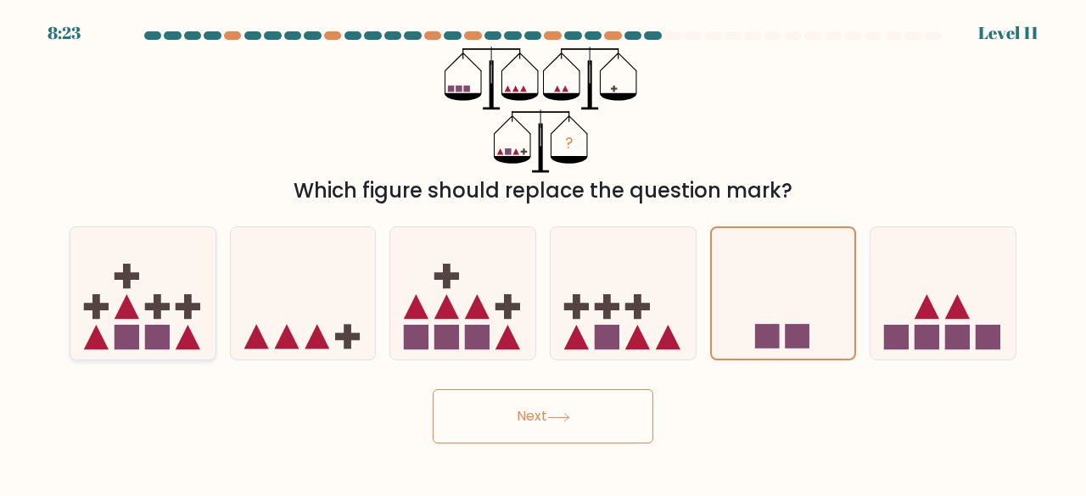
radio input "true"
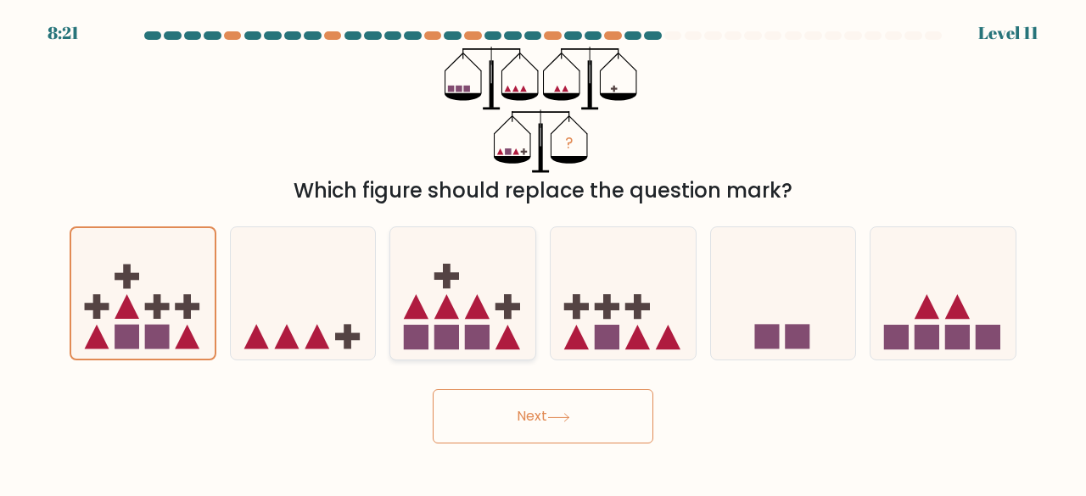
click at [411, 269] on icon at bounding box center [462, 293] width 145 height 120
click at [543, 253] on input "c." at bounding box center [543, 251] width 1 height 4
radio input "true"
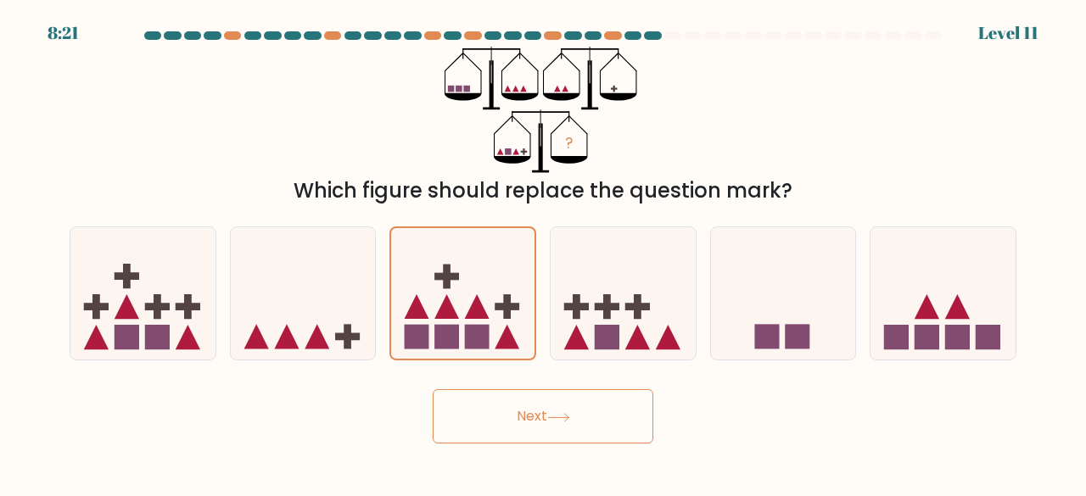
click at [470, 425] on button "Next" at bounding box center [543, 416] width 221 height 54
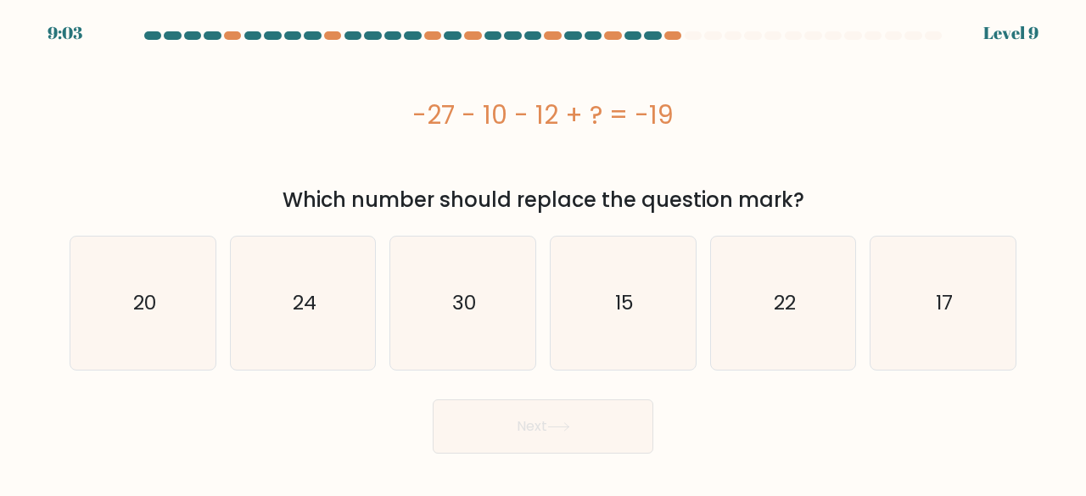
click at [400, 124] on div "-27 - 10 - 12 + ? = -19" at bounding box center [543, 115] width 947 height 38
drag, startPoint x: 412, startPoint y: 114, endPoint x: 726, endPoint y: 115, distance: 313.9
click at [726, 115] on div "-27 - 10 - 12 + ? = -19" at bounding box center [543, 115] width 947 height 38
copy div "-27 - 10 - 12 + ? = -19"
click at [477, 294] on icon "30" at bounding box center [462, 303] width 133 height 133
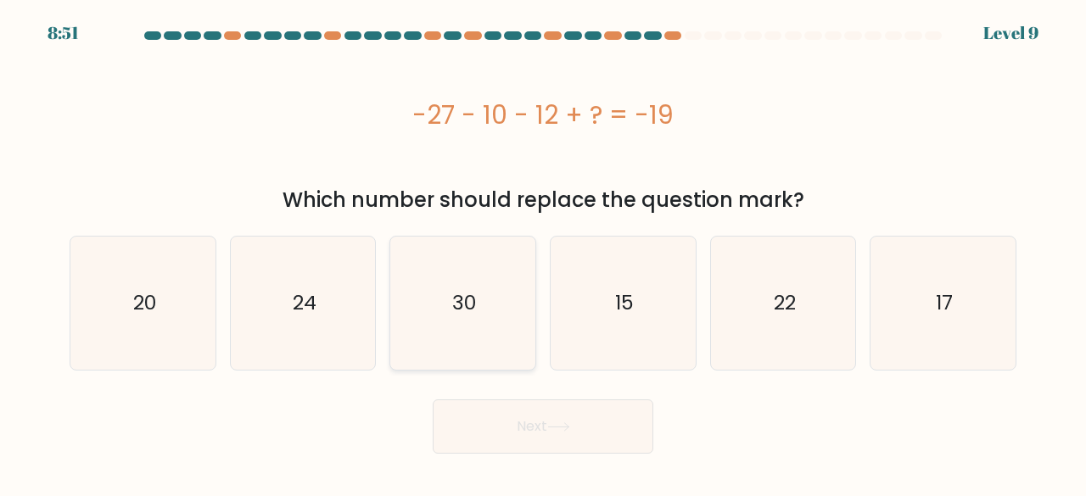
click at [543, 253] on input "c. 30" at bounding box center [543, 251] width 1 height 4
radio input "true"
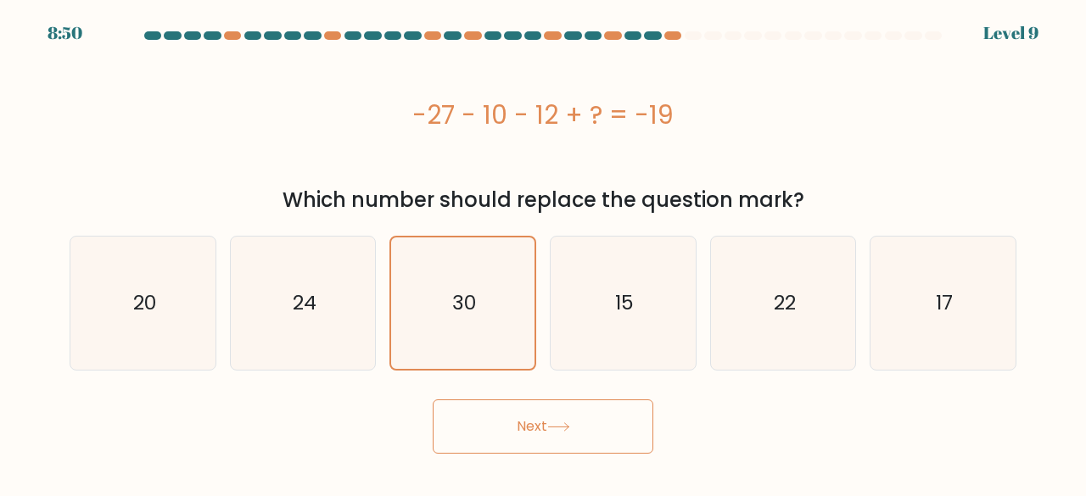
click at [514, 422] on button "Next" at bounding box center [543, 427] width 221 height 54
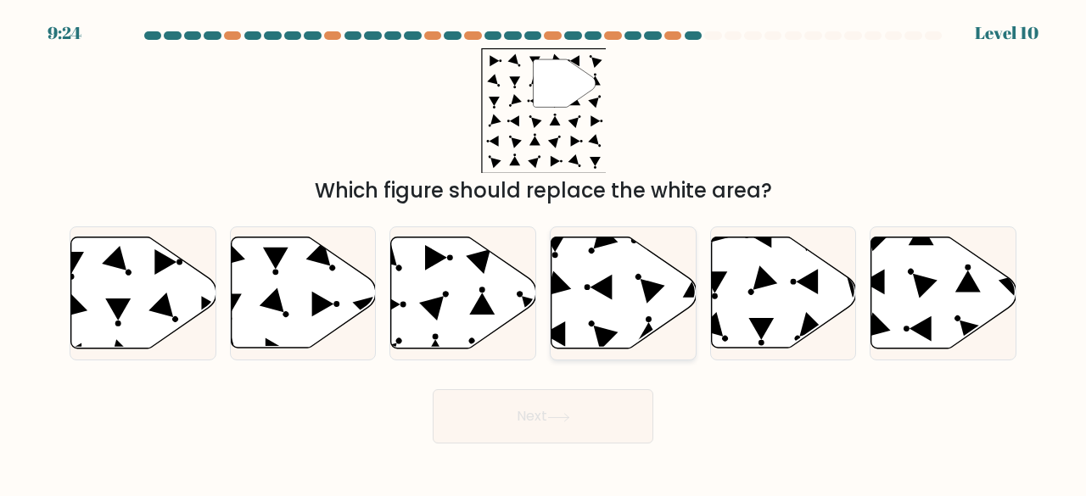
click at [629, 320] on icon at bounding box center [623, 293] width 145 height 111
click at [544, 253] on input "d." at bounding box center [543, 251] width 1 height 4
radio input "true"
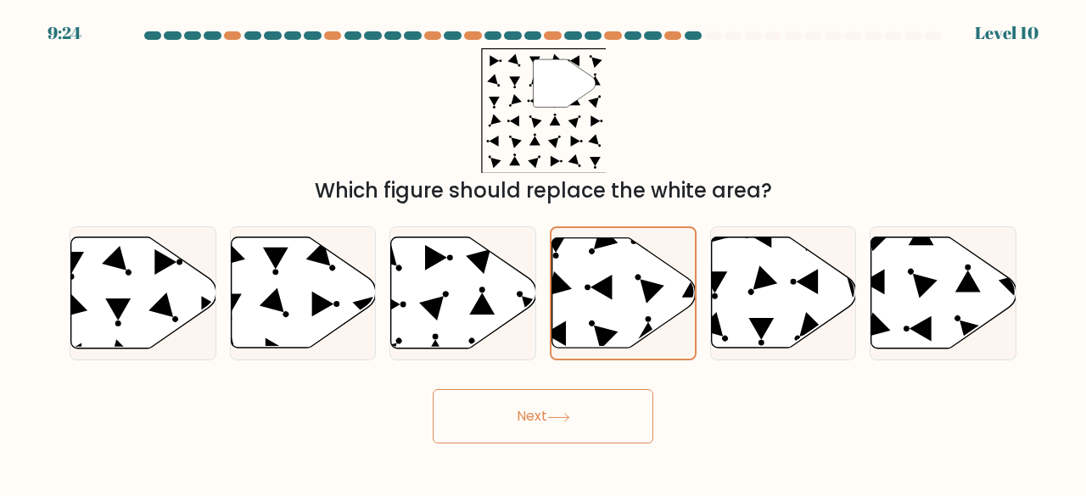
click at [587, 420] on button "Next" at bounding box center [543, 416] width 221 height 54
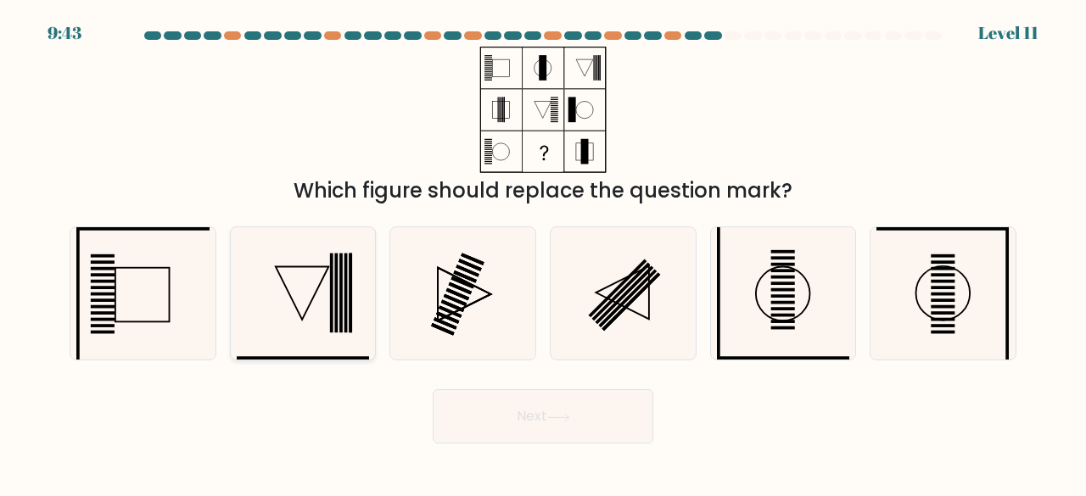
click at [319, 289] on icon at bounding box center [303, 293] width 133 height 133
click at [543, 253] on input "b." at bounding box center [543, 251] width 1 height 4
radio input "true"
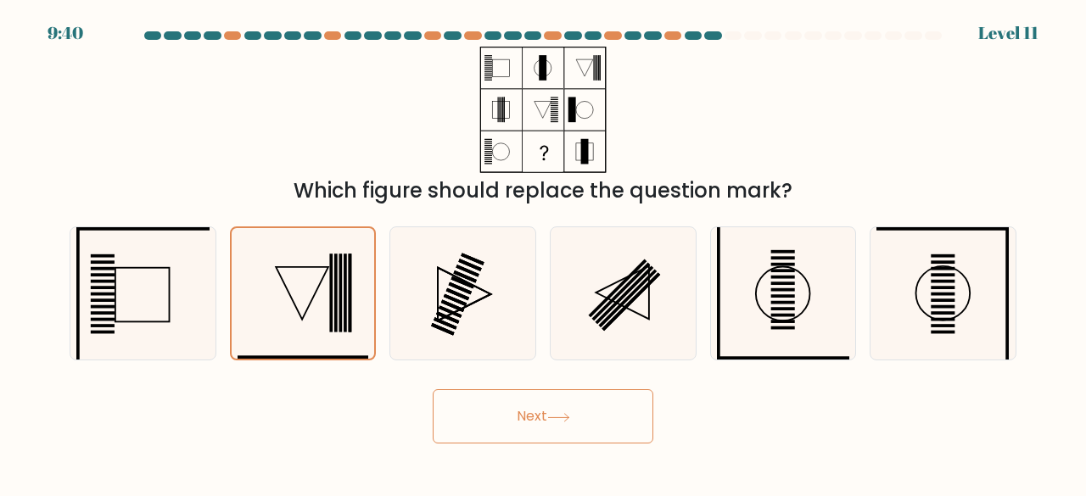
click at [526, 420] on button "Next" at bounding box center [543, 416] width 221 height 54
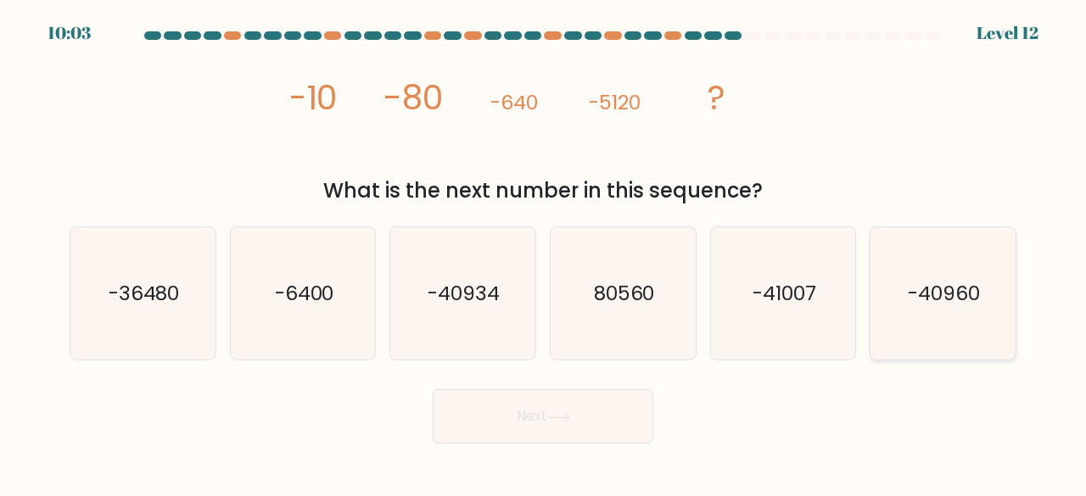
click at [947, 305] on text "-40960" at bounding box center [945, 293] width 72 height 28
click at [544, 253] on input "f. -40960" at bounding box center [543, 251] width 1 height 4
radio input "true"
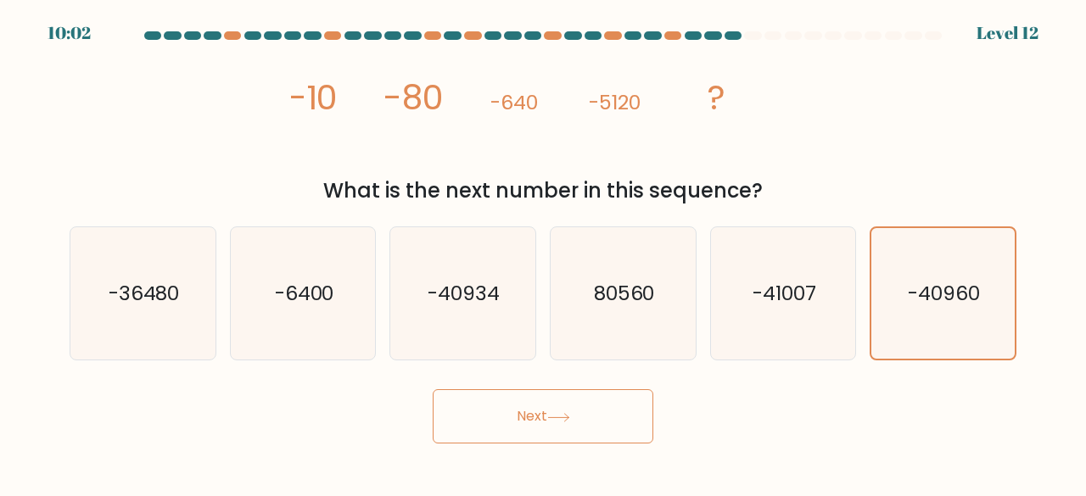
click at [534, 423] on button "Next" at bounding box center [543, 416] width 221 height 54
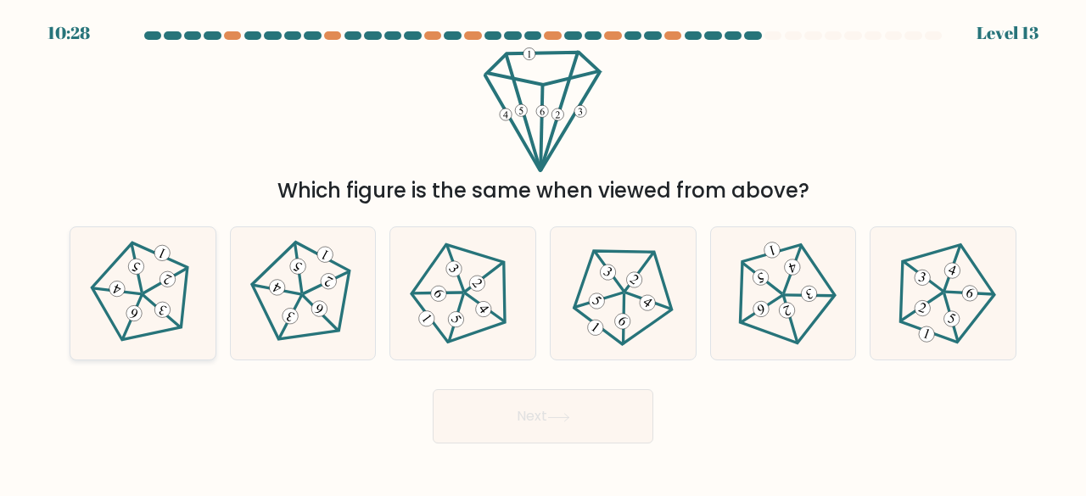
click at [148, 304] on icon at bounding box center [143, 293] width 106 height 106
click at [543, 253] on input "a." at bounding box center [543, 251] width 1 height 4
radio input "true"
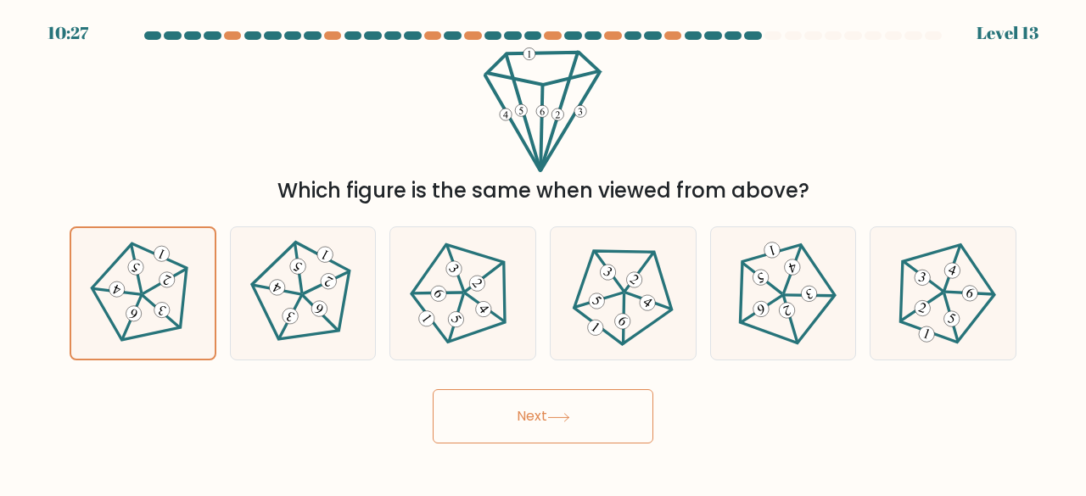
click at [577, 414] on button "Next" at bounding box center [543, 416] width 221 height 54
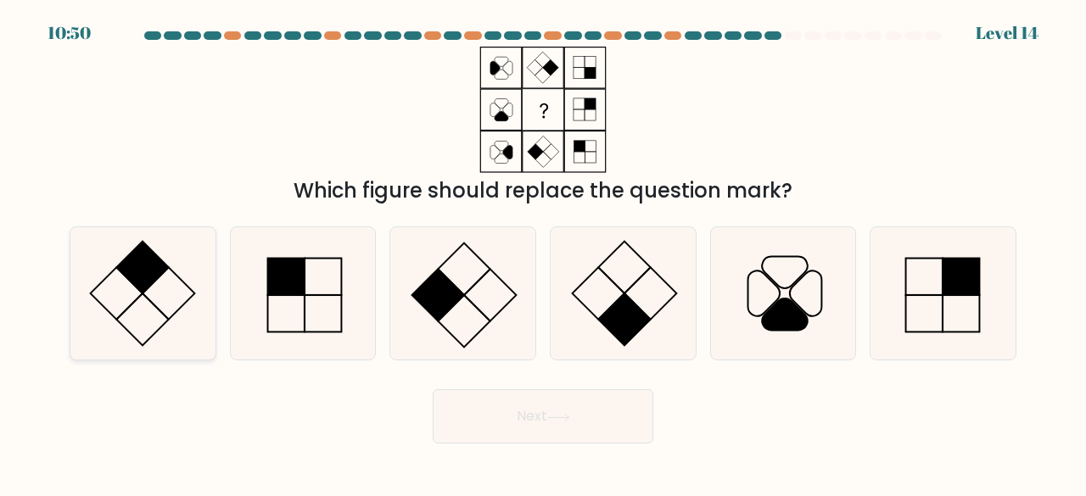
click at [126, 294] on icon at bounding box center [142, 293] width 133 height 133
click at [543, 253] on input "a." at bounding box center [543, 251] width 1 height 4
radio input "true"
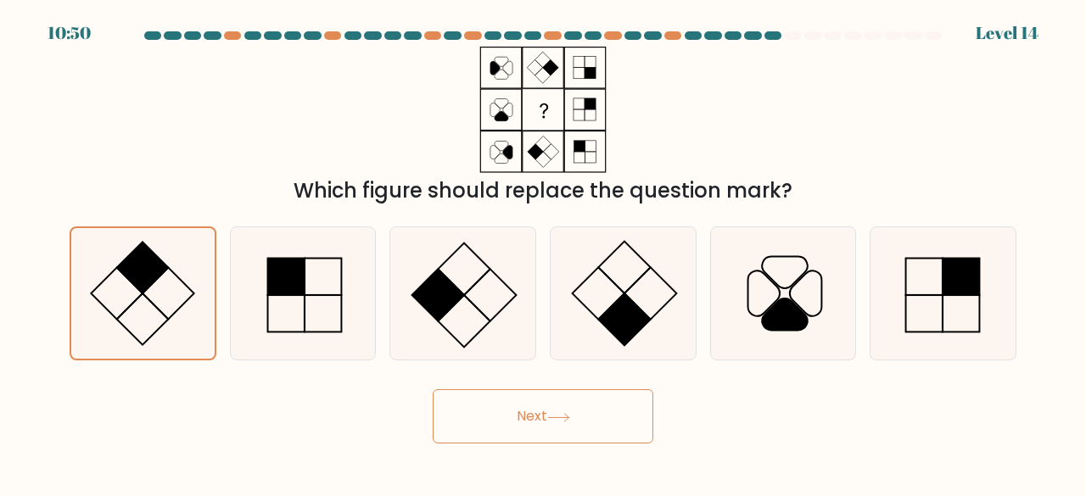
click at [590, 418] on button "Next" at bounding box center [543, 416] width 221 height 54
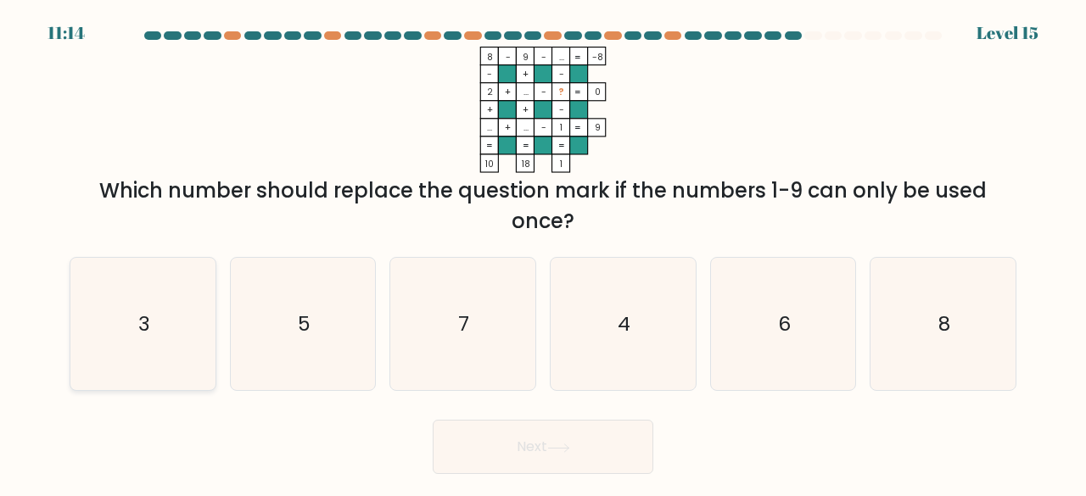
click at [144, 333] on text "3" at bounding box center [144, 324] width 12 height 28
click at [181, 345] on icon "3" at bounding box center [142, 324] width 133 height 133
click at [543, 253] on input "a. 3" at bounding box center [543, 251] width 1 height 4
radio input "true"
click at [550, 452] on button "Next" at bounding box center [543, 447] width 221 height 54
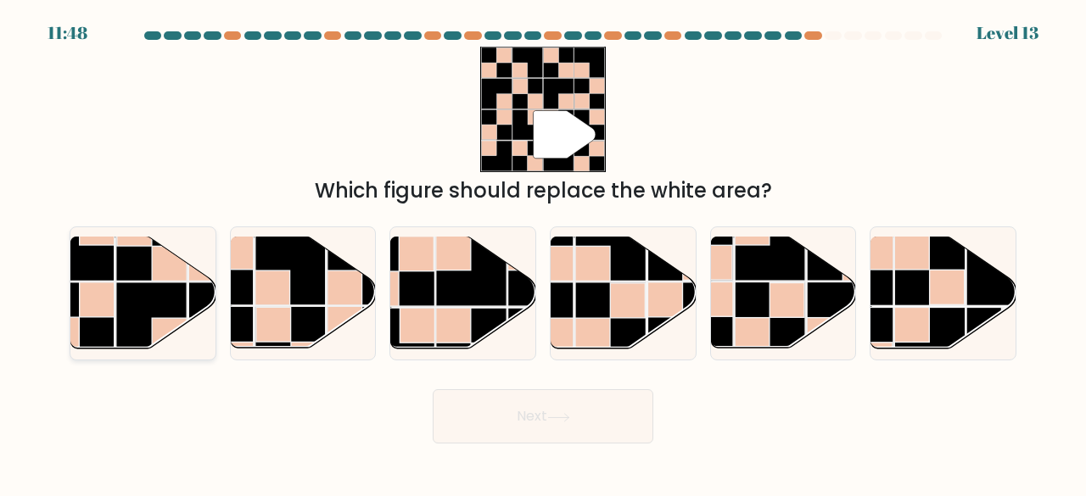
click at [181, 299] on rect at bounding box center [151, 318] width 70 height 70
click at [543, 253] on input "a." at bounding box center [543, 251] width 1 height 4
radio input "true"
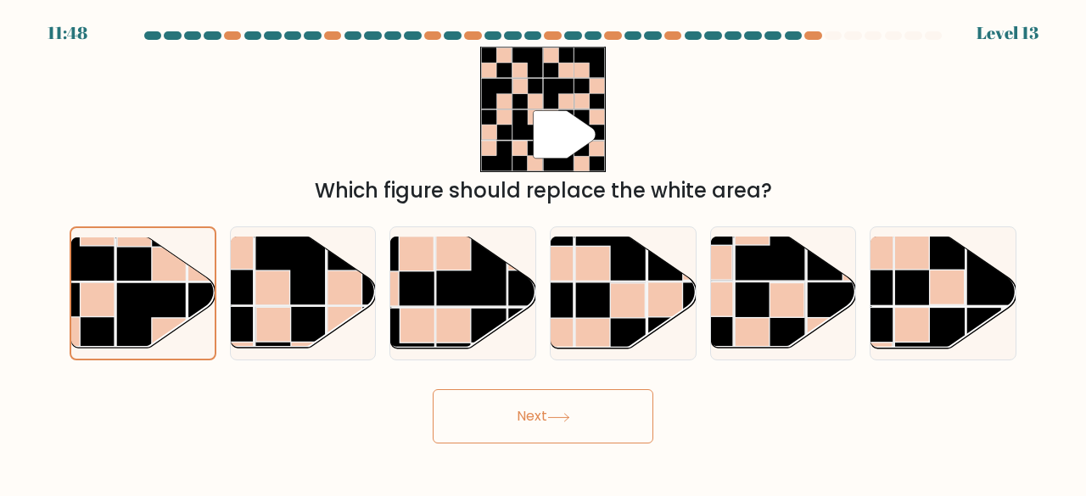
click at [615, 425] on button "Next" at bounding box center [543, 416] width 221 height 54
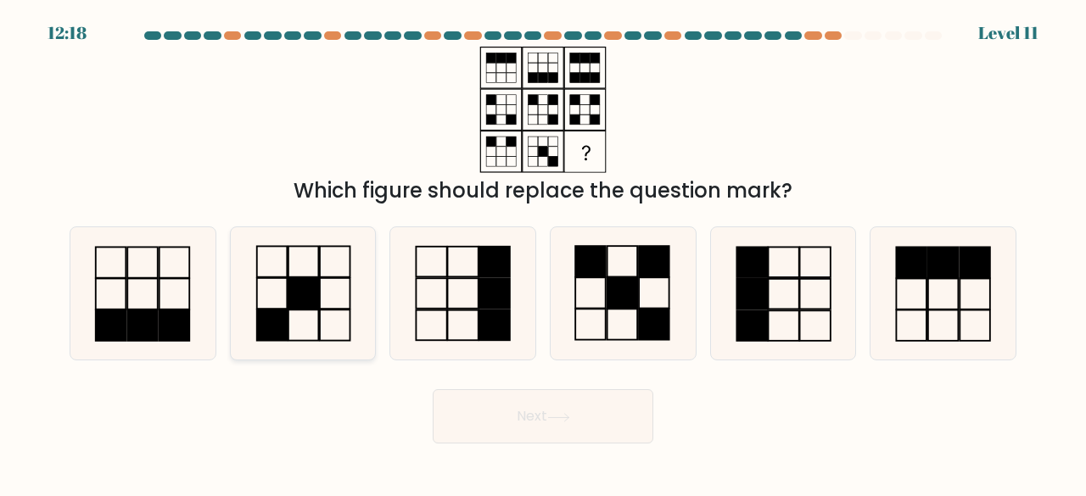
click at [289, 293] on rect at bounding box center [303, 293] width 31 height 31
click at [543, 253] on input "b." at bounding box center [543, 251] width 1 height 4
radio input "true"
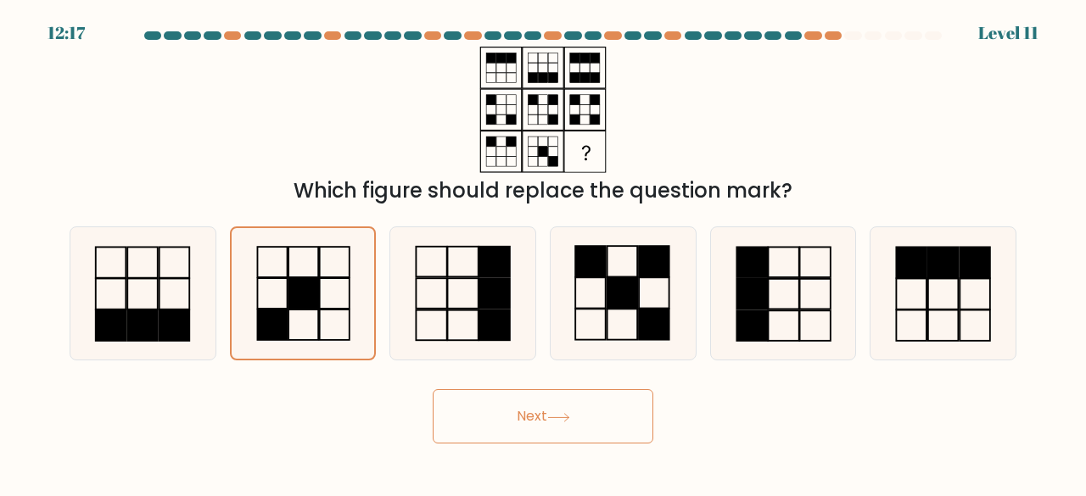
click at [566, 418] on icon at bounding box center [558, 417] width 23 height 9
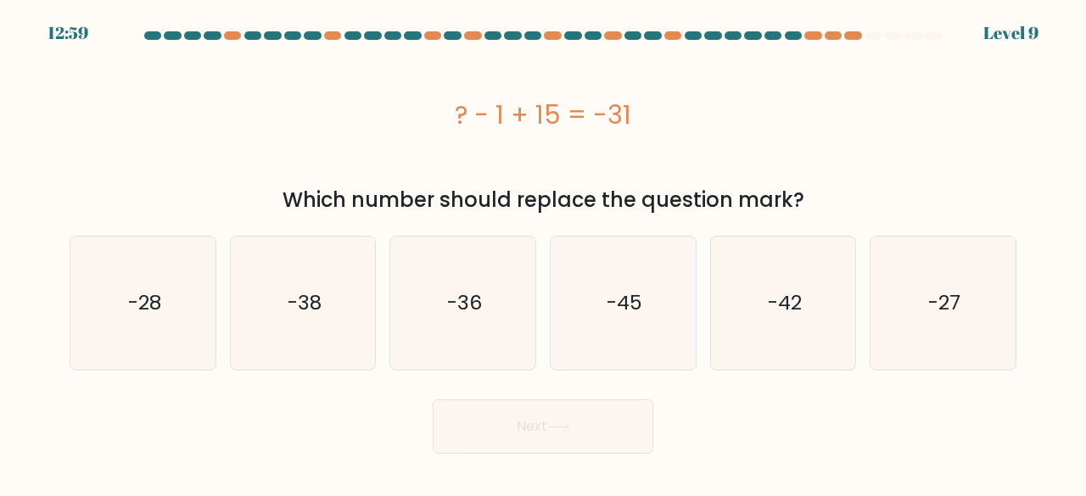
drag, startPoint x: 446, startPoint y: 112, endPoint x: 730, endPoint y: 116, distance: 284.2
click at [730, 116] on div "? - 1 + 15 = -31" at bounding box center [543, 115] width 947 height 38
copy div "? - 1 + 15 = -31"
click at [441, 98] on div "? - 1 + 15 = -31" at bounding box center [543, 115] width 947 height 38
click at [607, 309] on text "-45" at bounding box center [625, 303] width 36 height 28
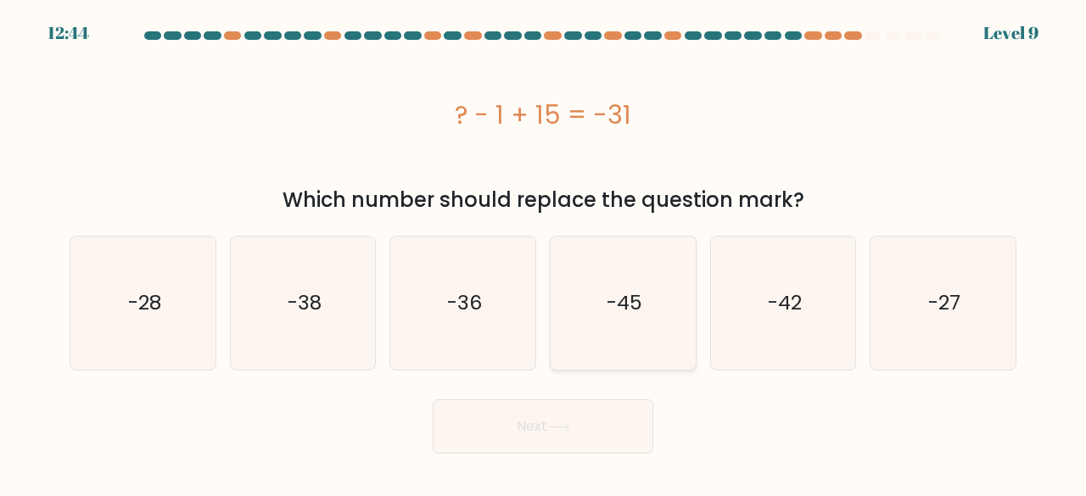
click at [544, 253] on input "d. -45" at bounding box center [543, 251] width 1 height 4
radio input "true"
click at [546, 425] on button "Next" at bounding box center [543, 427] width 221 height 54
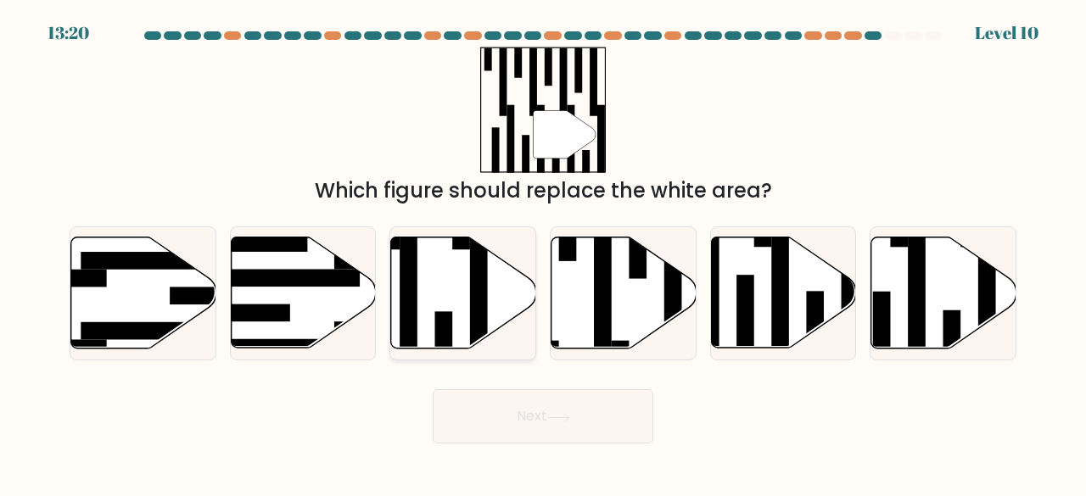
click at [467, 299] on icon at bounding box center [463, 293] width 145 height 111
click at [543, 253] on input "c." at bounding box center [543, 251] width 1 height 4
radio input "true"
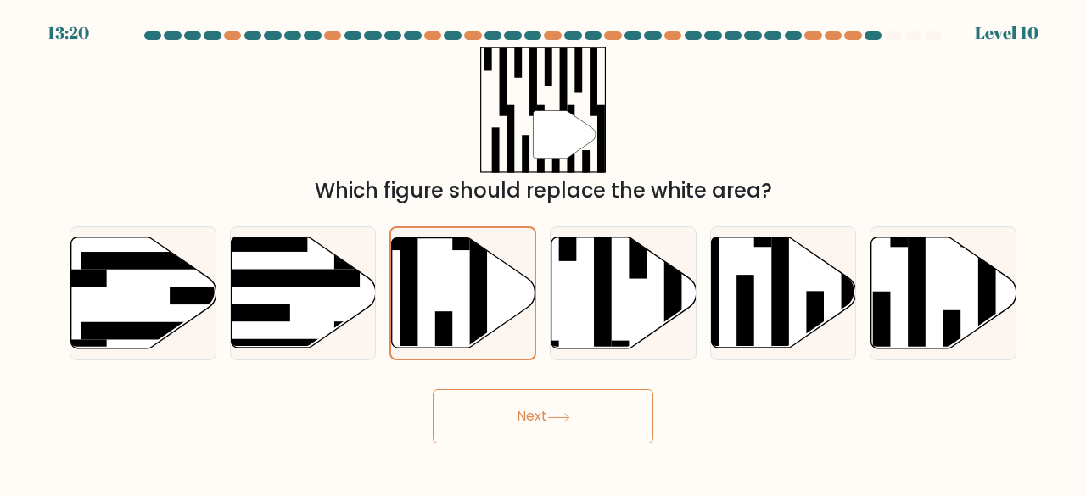
click at [636, 417] on button "Next" at bounding box center [543, 416] width 221 height 54
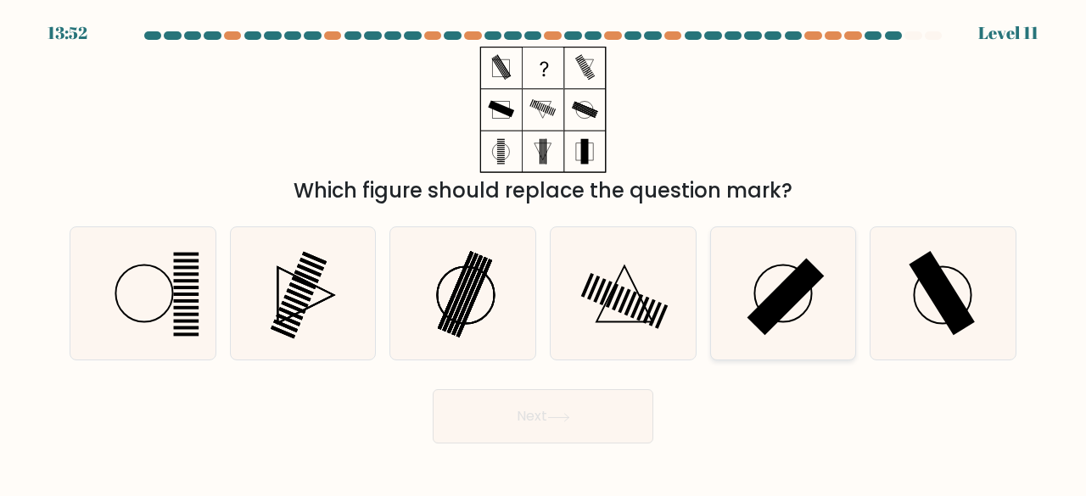
click at [778, 304] on rect at bounding box center [785, 297] width 77 height 77
click at [544, 253] on input "e." at bounding box center [543, 251] width 1 height 4
radio input "true"
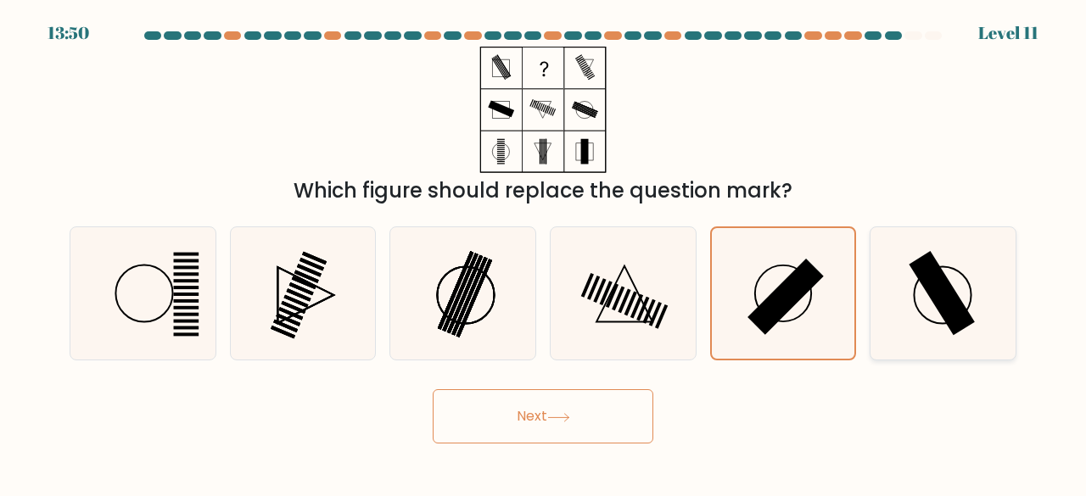
click at [935, 283] on rect at bounding box center [942, 293] width 66 height 85
click at [544, 253] on input "f." at bounding box center [543, 251] width 1 height 4
radio input "true"
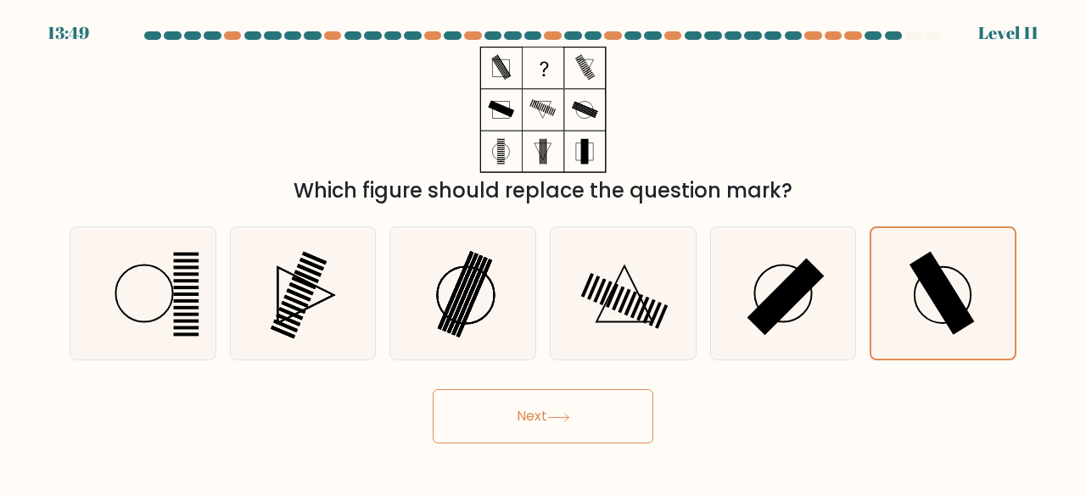
click at [593, 421] on button "Next" at bounding box center [543, 416] width 221 height 54
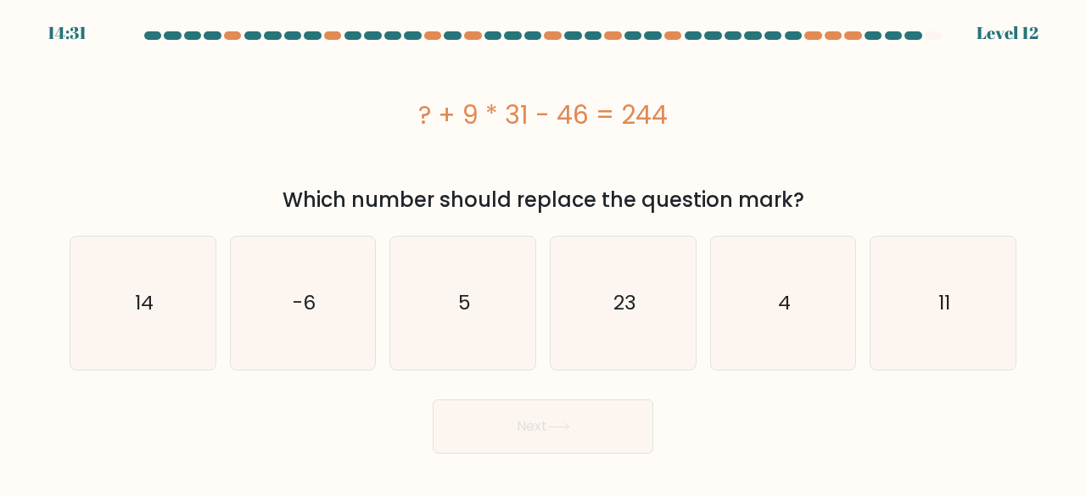
click at [417, 121] on div "? + 9 * 31 - 46 = 244" at bounding box center [543, 115] width 947 height 38
drag, startPoint x: 429, startPoint y: 104, endPoint x: 735, endPoint y: 94, distance: 305.6
click at [735, 94] on div "? + 9 * 31 - 46 = 244" at bounding box center [543, 115] width 947 height 136
click at [699, 99] on div "? + 9 * 31 - 46 = 244" at bounding box center [543, 115] width 947 height 38
drag, startPoint x: 708, startPoint y: 120, endPoint x: 290, endPoint y: 140, distance: 417.9
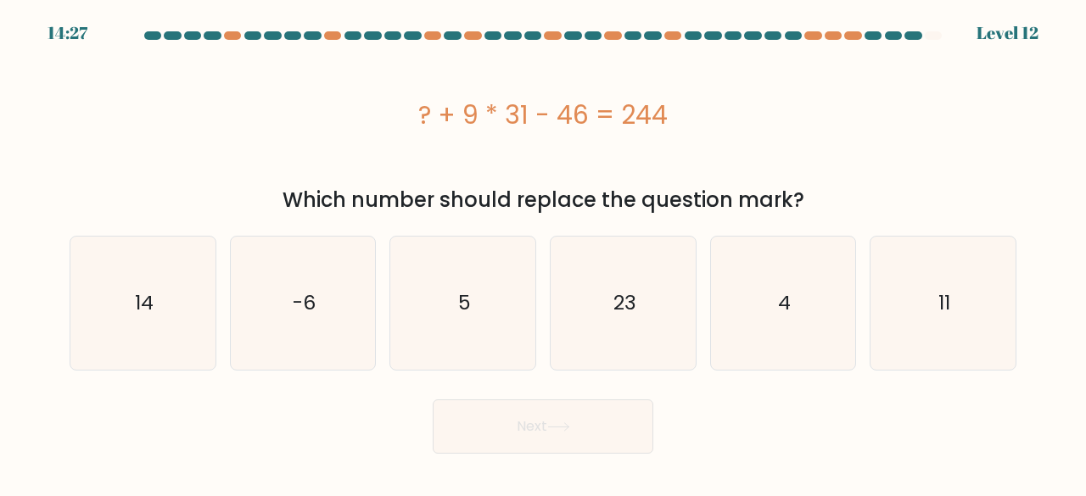
click at [290, 140] on div "? + 9 * 31 - 46 = 244" at bounding box center [543, 115] width 947 height 136
copy div "? + 9 * 31 - 46 = 244"
click at [932, 294] on icon "11" at bounding box center [942, 303] width 133 height 133
click at [544, 253] on input "f. 11" at bounding box center [543, 251] width 1 height 4
radio input "true"
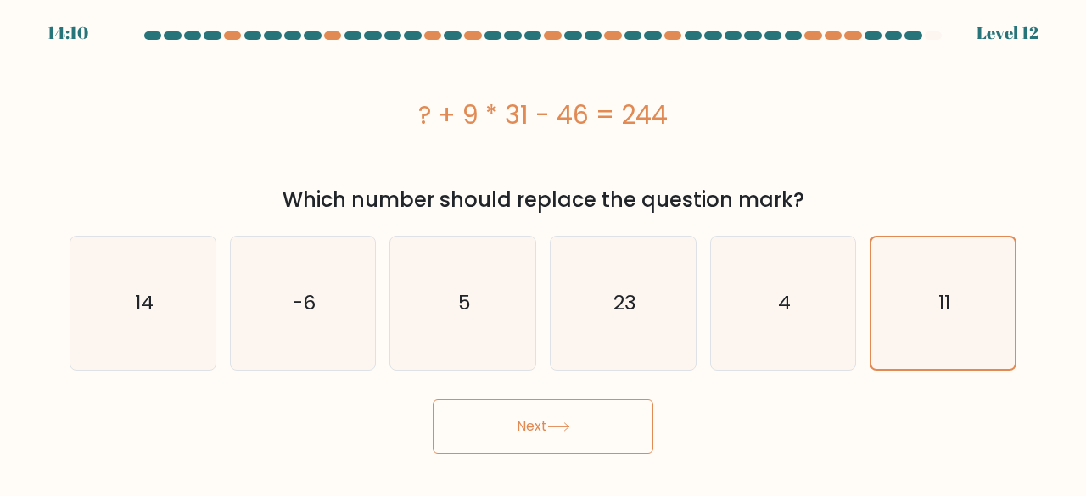
click at [476, 425] on button "Next" at bounding box center [543, 427] width 221 height 54
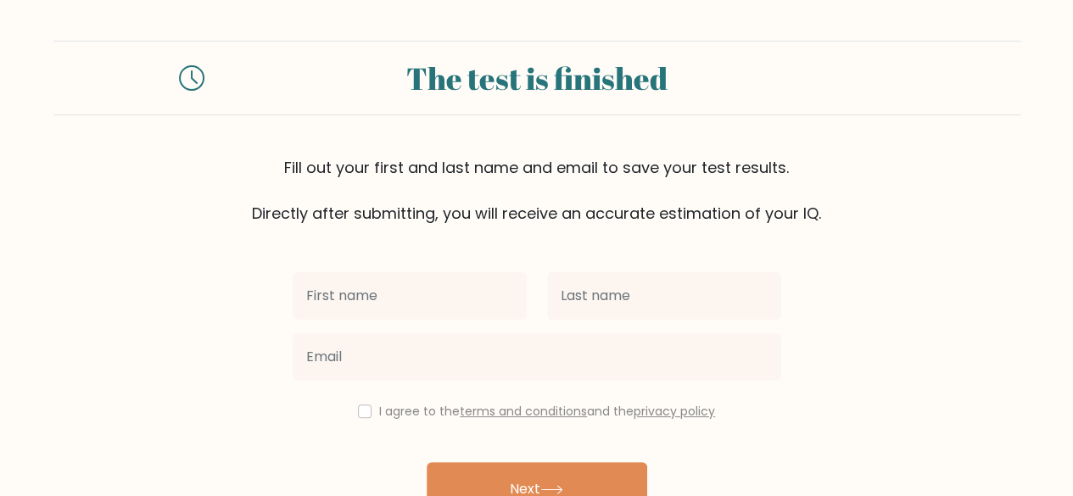
scroll to position [85, 0]
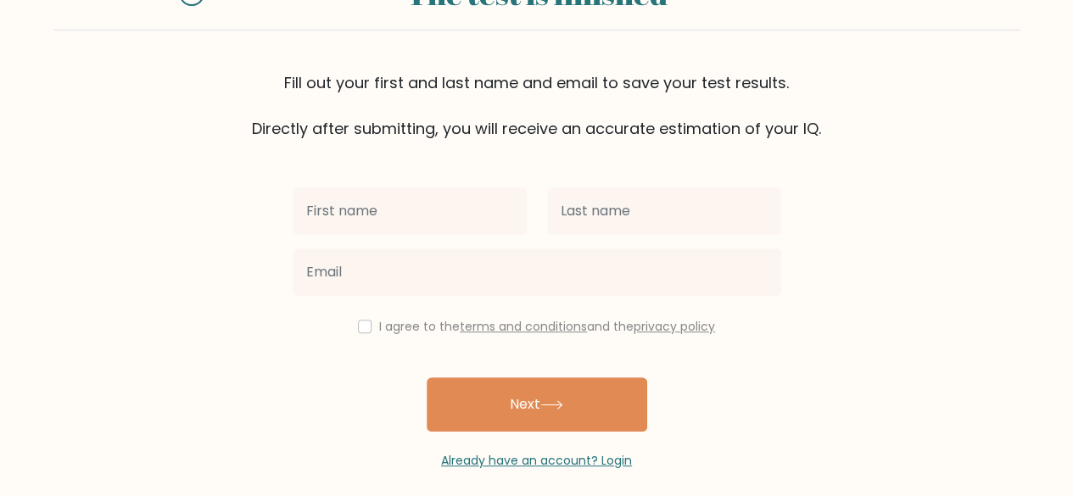
click at [457, 203] on input "text" at bounding box center [410, 211] width 234 height 48
type input "[PERSON_NAME]"
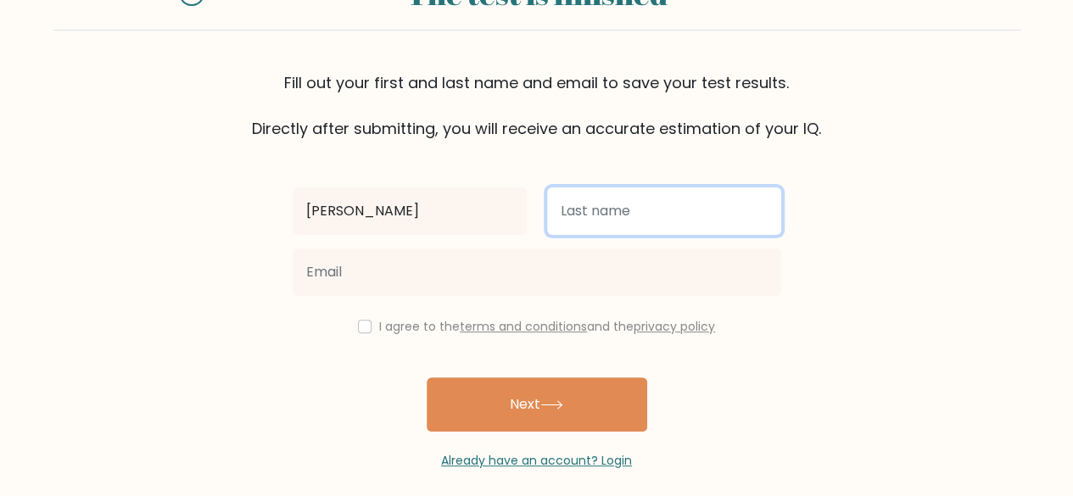
click at [585, 228] on input "text" at bounding box center [664, 211] width 234 height 48
type input "Lagang"
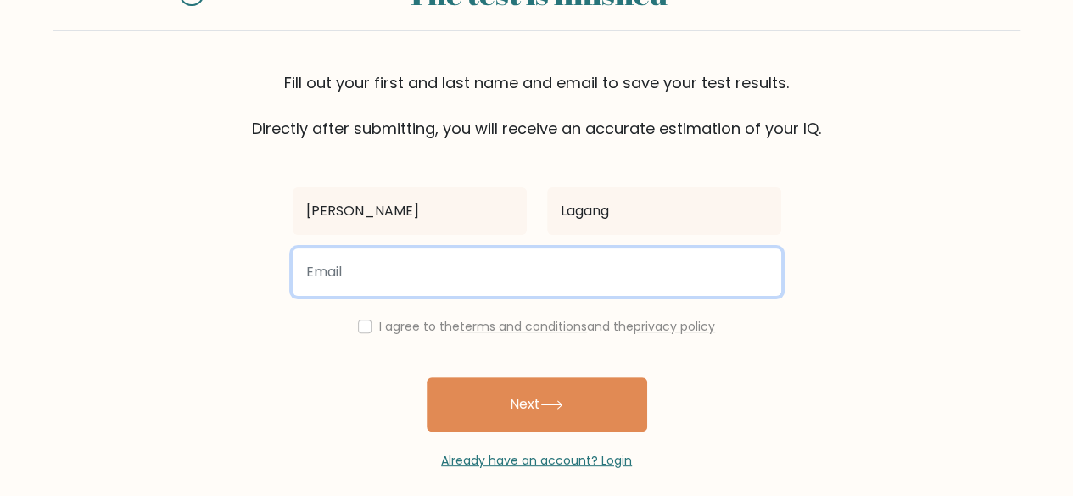
click at [560, 270] on input "email" at bounding box center [537, 273] width 489 height 48
type input "lagangshane@gmail.com"
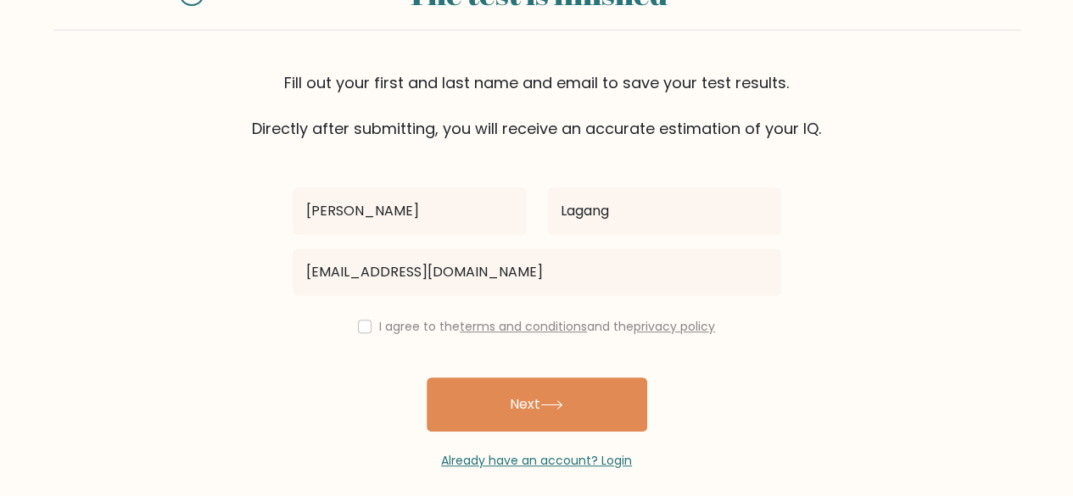
click at [379, 330] on label "I agree to the terms and conditions and the privacy policy" at bounding box center [547, 326] width 336 height 17
click at [361, 331] on input "checkbox" at bounding box center [365, 327] width 14 height 14
checkbox input "true"
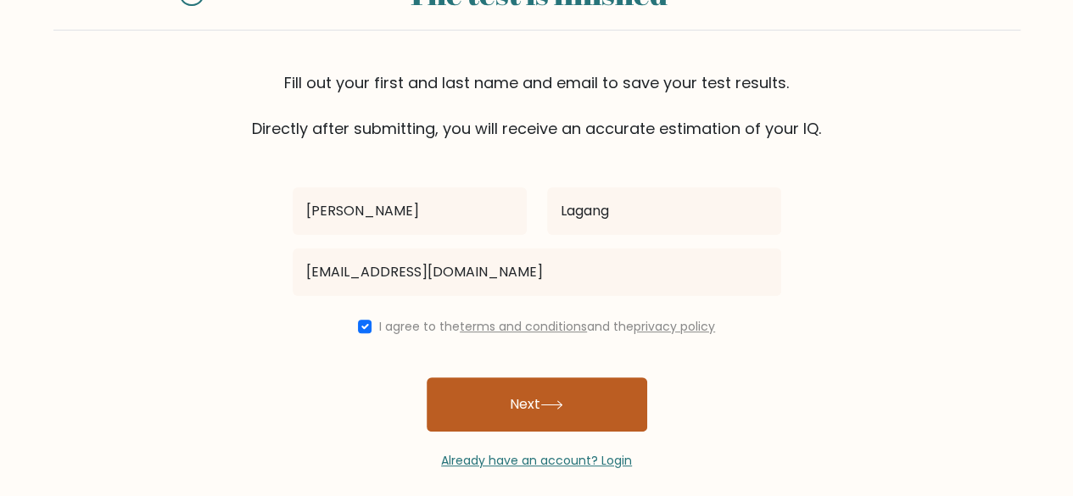
click at [478, 391] on button "Next" at bounding box center [537, 405] width 221 height 54
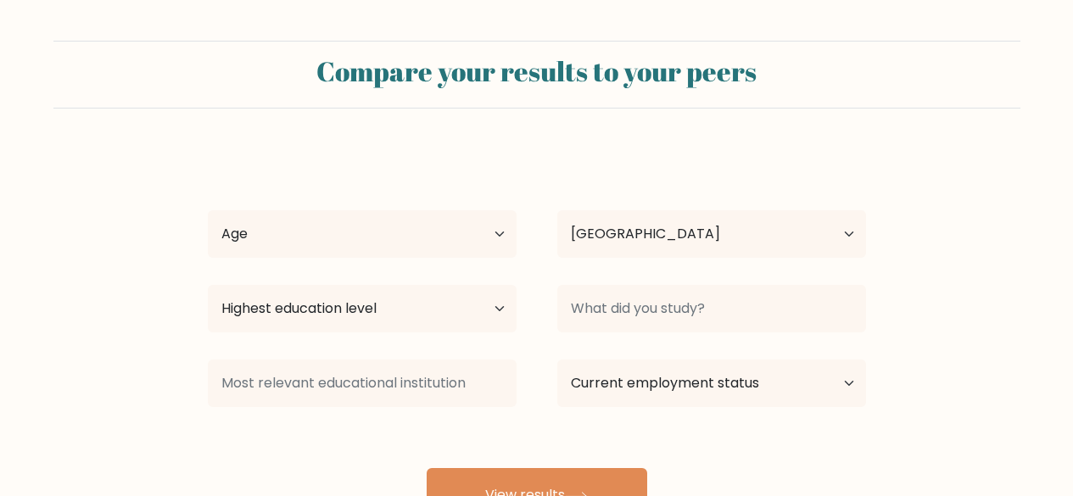
select select "PH"
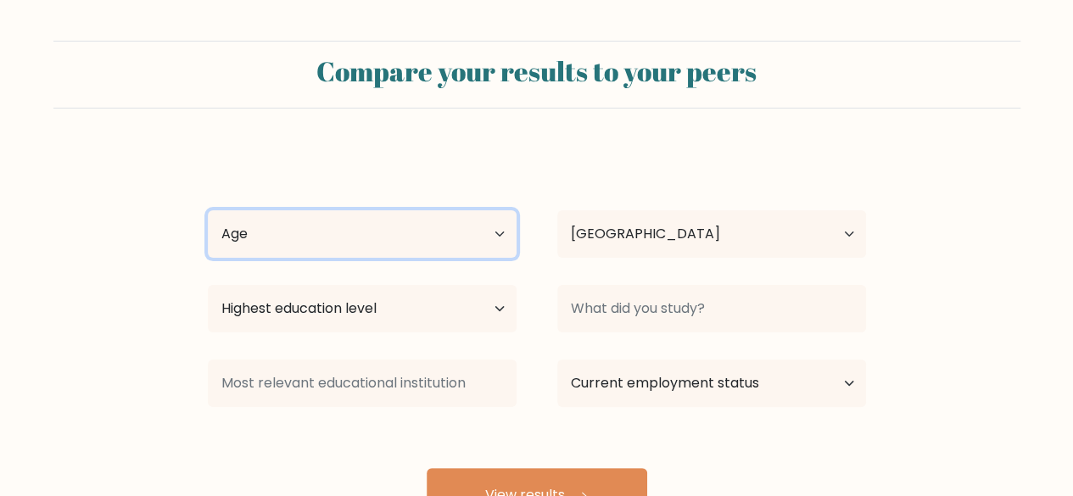
click at [484, 241] on select "Age Under [DEMOGRAPHIC_DATA] [DEMOGRAPHIC_DATA] [DEMOGRAPHIC_DATA] [DEMOGRAPHIC…" at bounding box center [362, 234] width 309 height 48
select select "18_24"
click at [208, 210] on select "Age Under [DEMOGRAPHIC_DATA] [DEMOGRAPHIC_DATA] [DEMOGRAPHIC_DATA] [DEMOGRAPHIC…" at bounding box center [362, 234] width 309 height 48
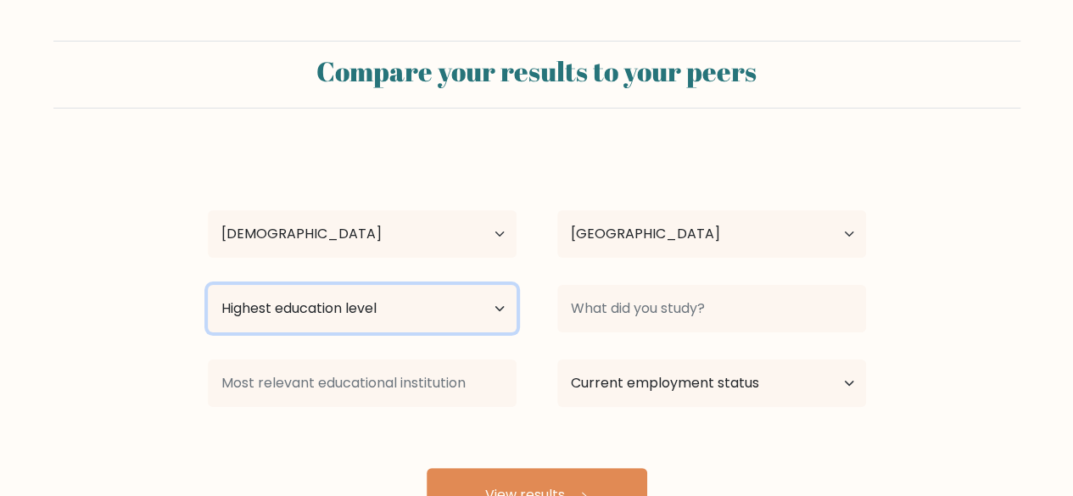
click at [344, 302] on select "Highest education level No schooling Primary Lower Secondary Upper Secondary Oc…" at bounding box center [362, 309] width 309 height 48
select select "bachelors_degree"
click at [208, 285] on select "Highest education level No schooling Primary Lower Secondary Upper Secondary Oc…" at bounding box center [362, 309] width 309 height 48
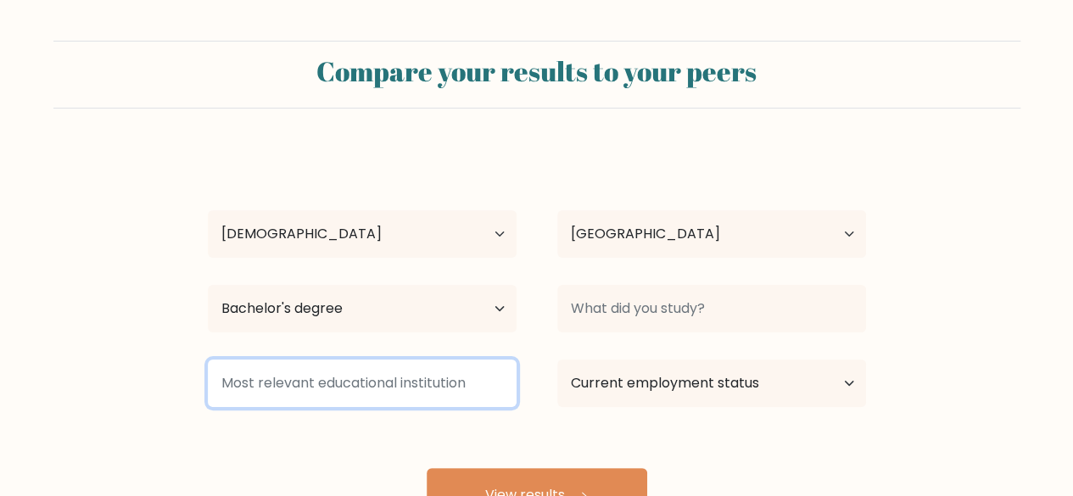
click at [428, 383] on input at bounding box center [362, 384] width 309 height 48
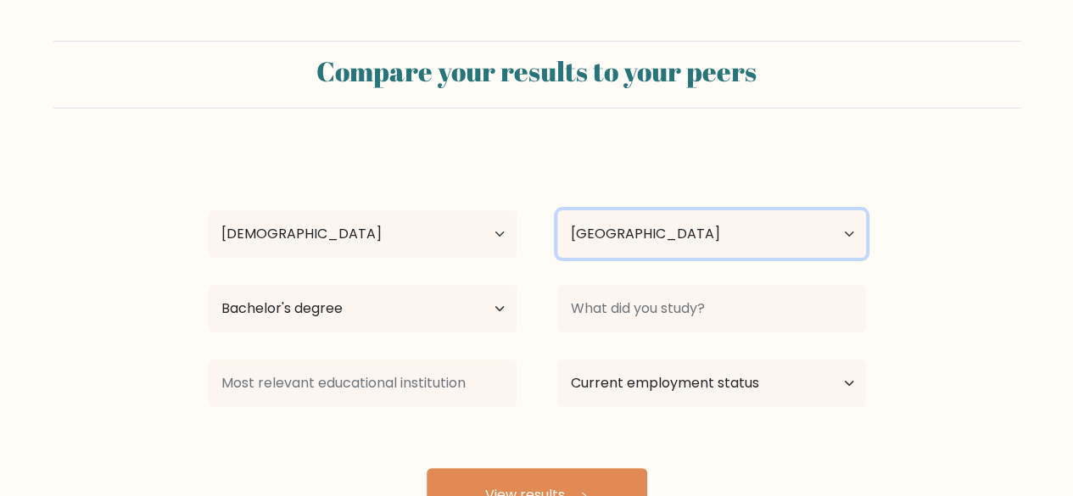
click at [645, 238] on select "Country [GEOGRAPHIC_DATA] [GEOGRAPHIC_DATA] [GEOGRAPHIC_DATA] [US_STATE] [GEOGR…" at bounding box center [711, 234] width 309 height 48
click at [557, 210] on select "Country [GEOGRAPHIC_DATA] [GEOGRAPHIC_DATA] [GEOGRAPHIC_DATA] [US_STATE] [GEOGR…" at bounding box center [711, 234] width 309 height 48
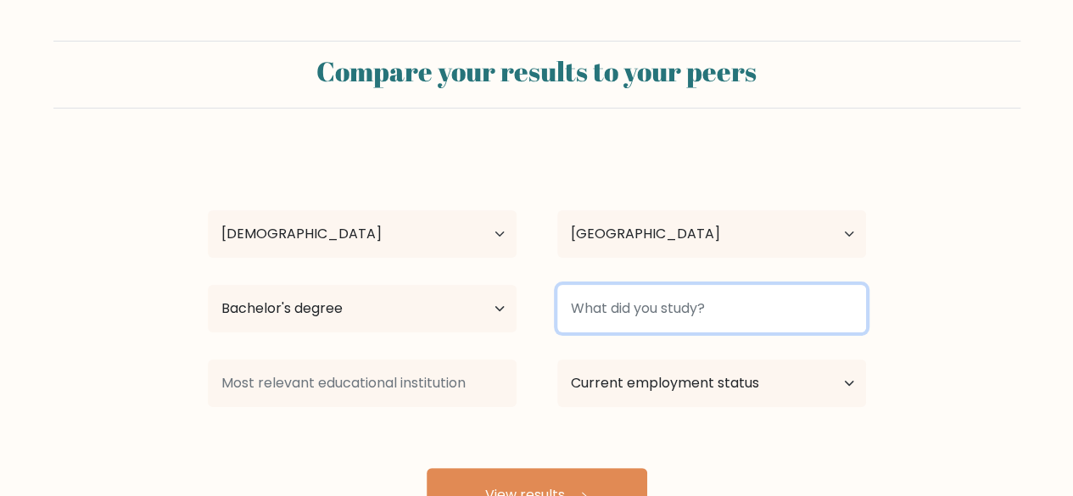
click at [650, 307] on input at bounding box center [711, 309] width 309 height 48
click at [427, 468] on button "View results" at bounding box center [537, 495] width 221 height 54
type input "C"
type input "B"
type input "customss"
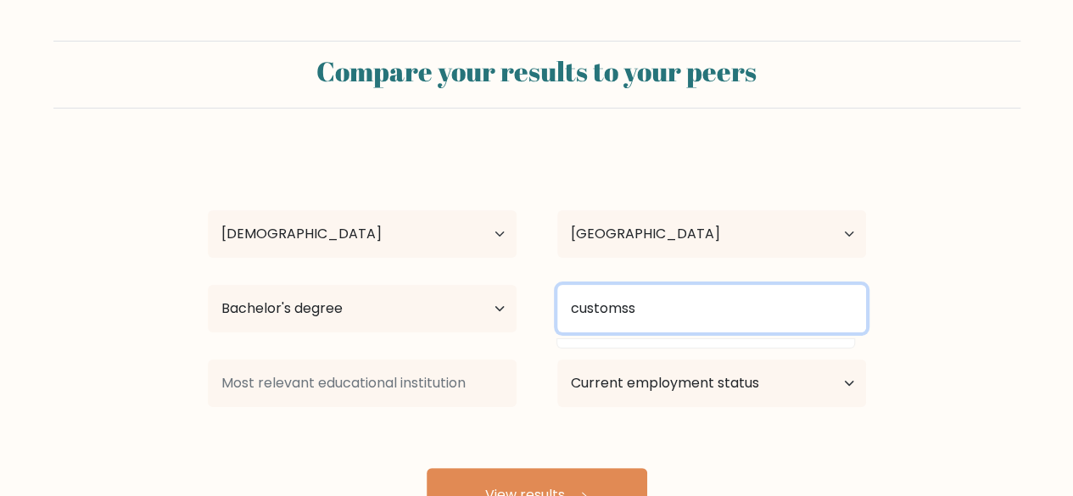
drag, startPoint x: 672, startPoint y: 306, endPoint x: 200, endPoint y: 327, distance: 472.1
click at [200, 327] on div "Highest education level No schooling Primary Lower Secondary Upper Secondary Oc…" at bounding box center [536, 308] width 699 height 61
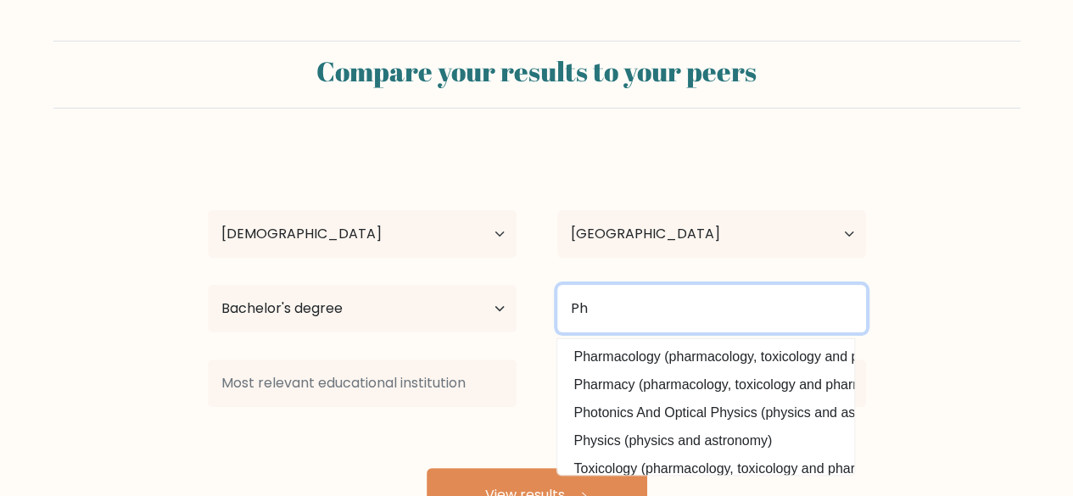
type input "P"
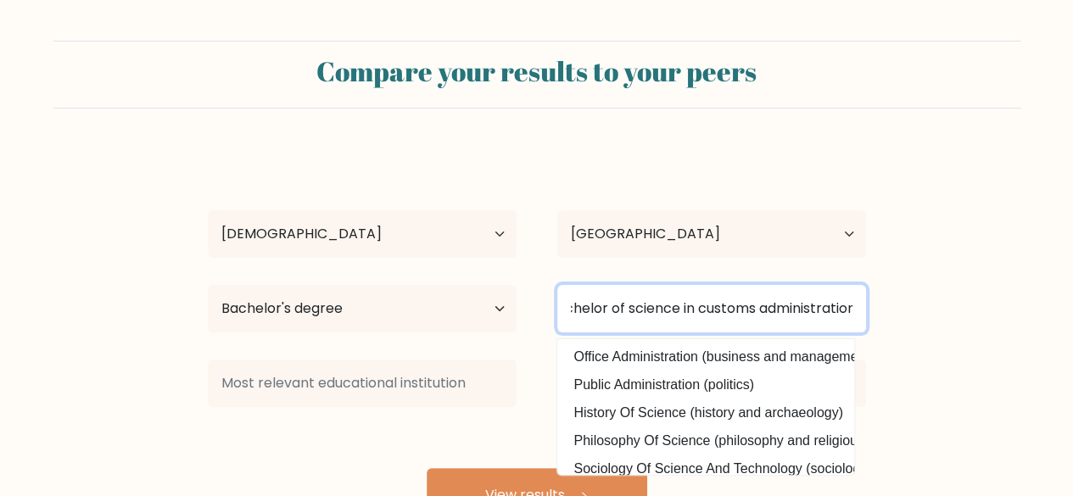
scroll to position [0, 33]
type input "bachelor of science in customs administration"
click at [427, 468] on button "View results" at bounding box center [537, 495] width 221 height 54
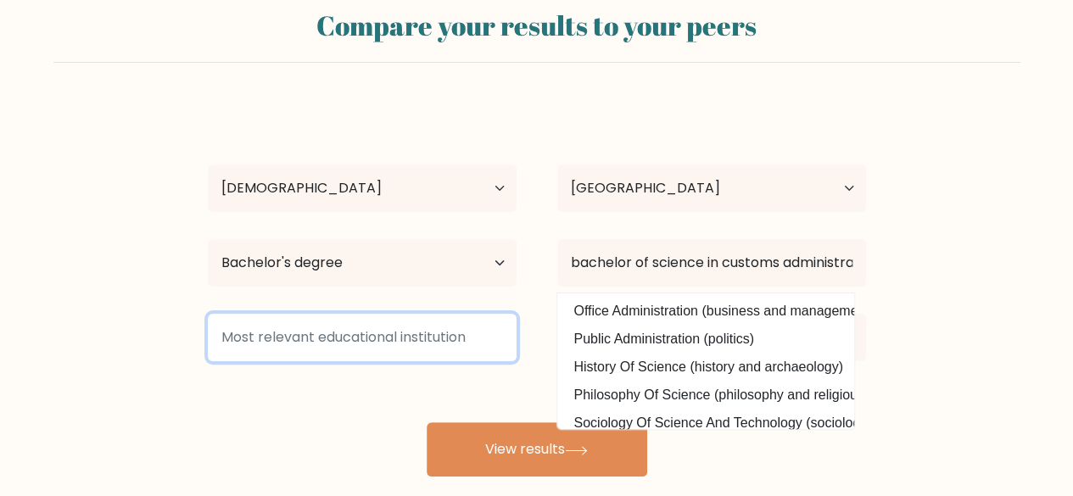
scroll to position [85, 0]
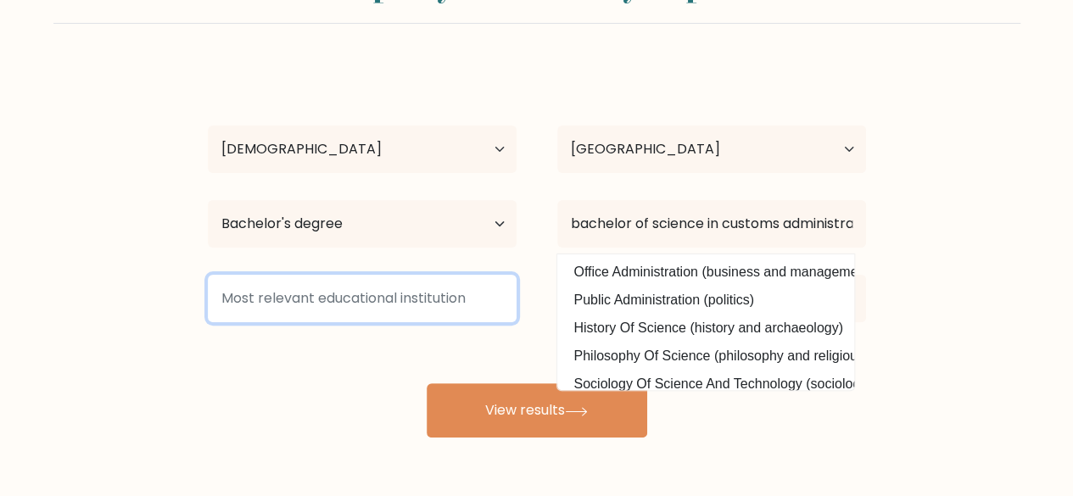
click at [327, 296] on input at bounding box center [362, 299] width 309 height 48
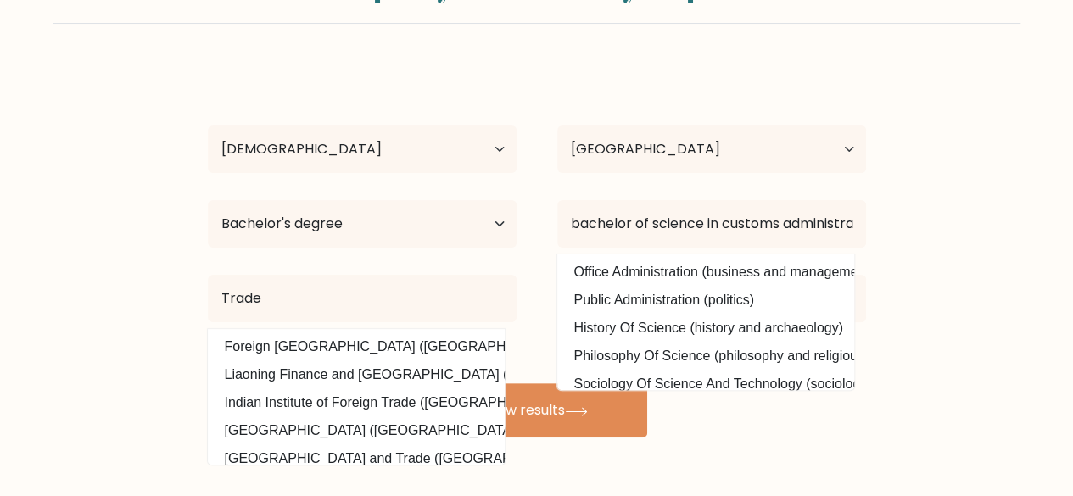
click at [530, 251] on div "Highest education level No schooling Primary Lower Secondary Upper Secondary Oc…" at bounding box center [362, 223] width 350 height 61
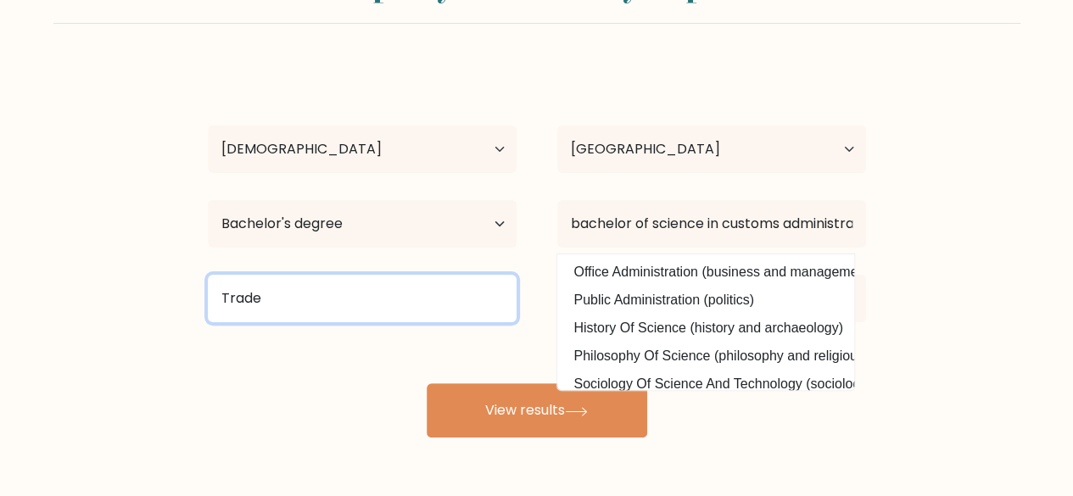
click at [383, 308] on input "Trade" at bounding box center [362, 299] width 309 height 48
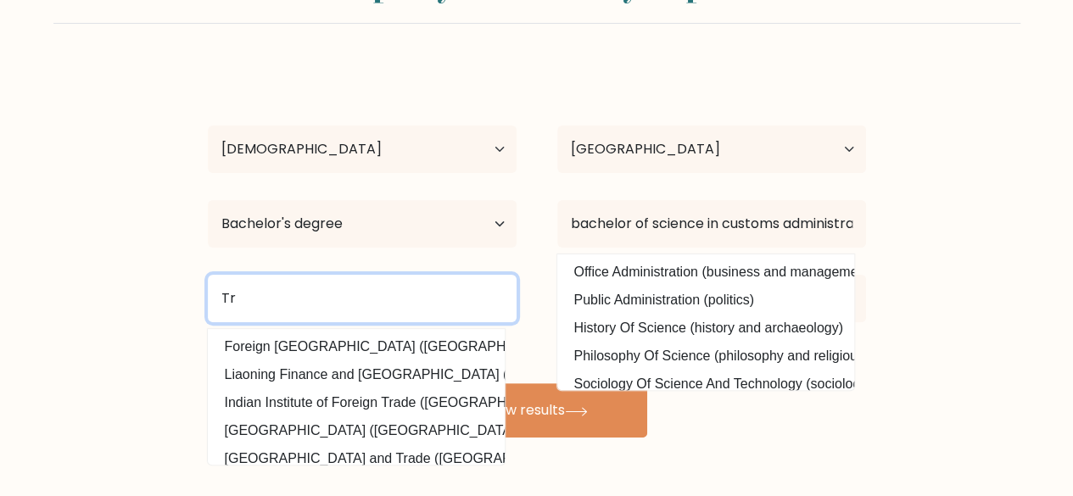
type input "T"
click at [427, 383] on button "View results" at bounding box center [537, 410] width 221 height 54
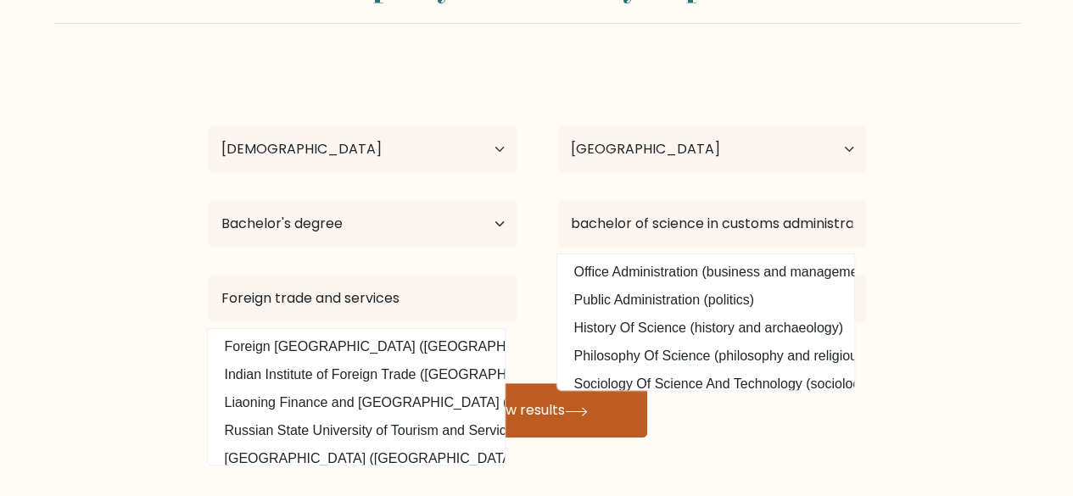
click at [590, 423] on button "View results" at bounding box center [537, 410] width 221 height 54
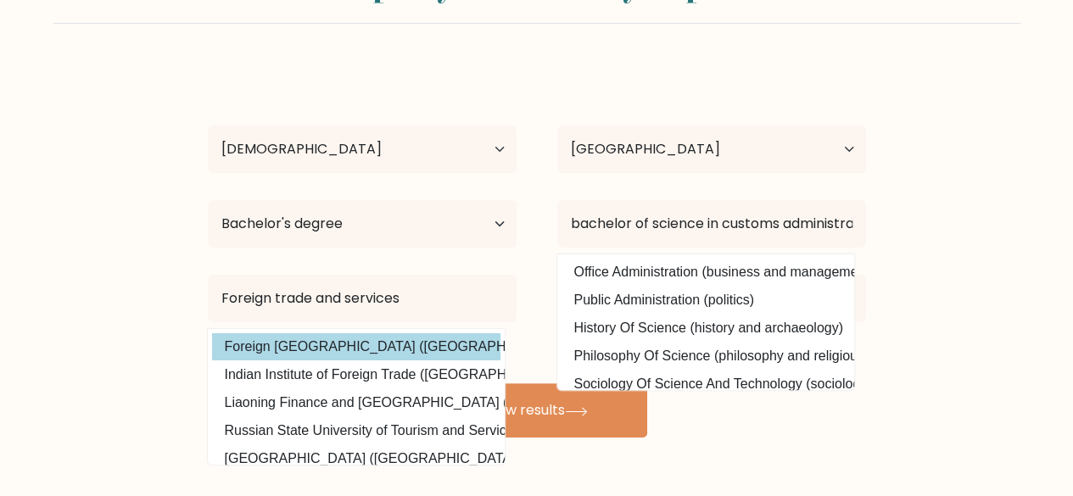
click at [409, 356] on option "Foreign [GEOGRAPHIC_DATA] ([GEOGRAPHIC_DATA])" at bounding box center [356, 346] width 288 height 27
type input "Foreign [GEOGRAPHIC_DATA]"
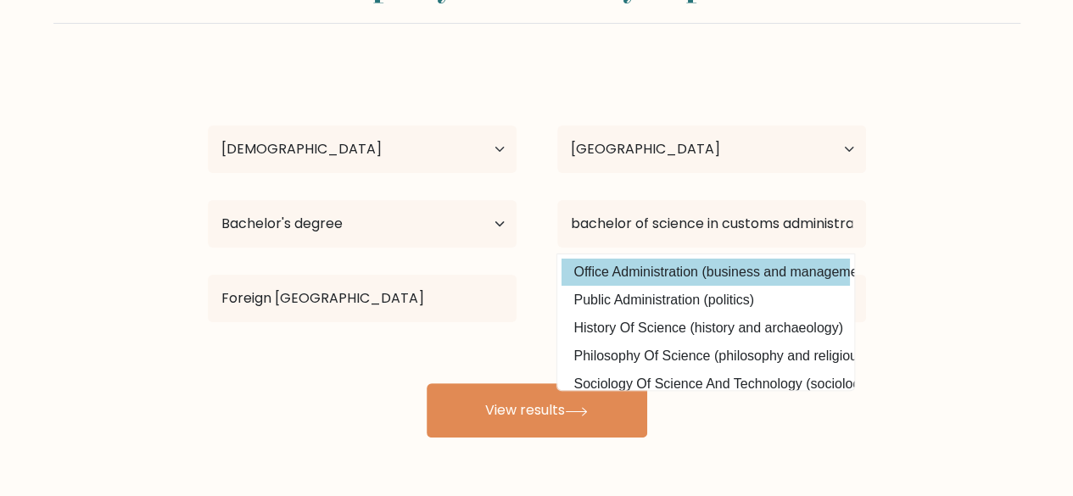
click at [640, 265] on option "Office Administration (business and management)" at bounding box center [706, 272] width 288 height 27
type input "Office Administration"
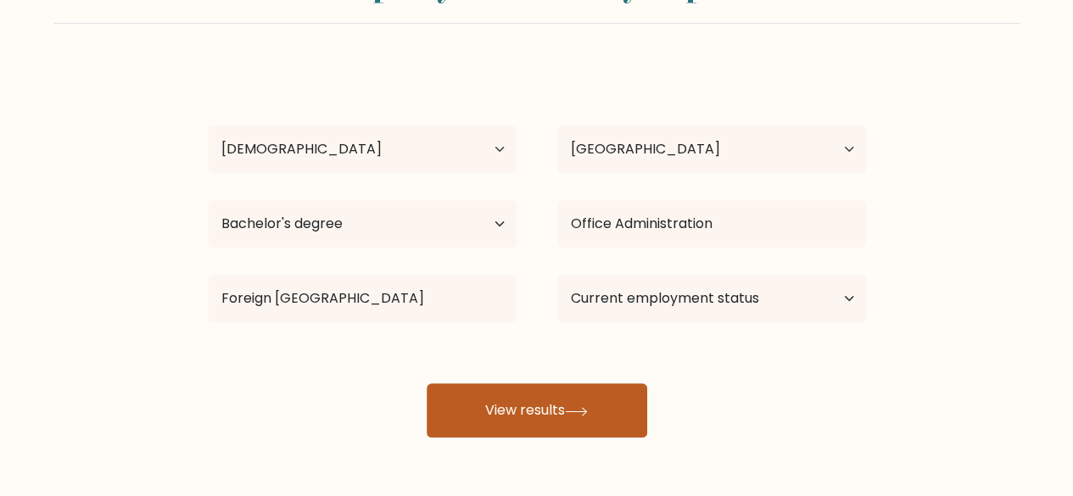
click at [439, 403] on button "View results" at bounding box center [537, 410] width 221 height 54
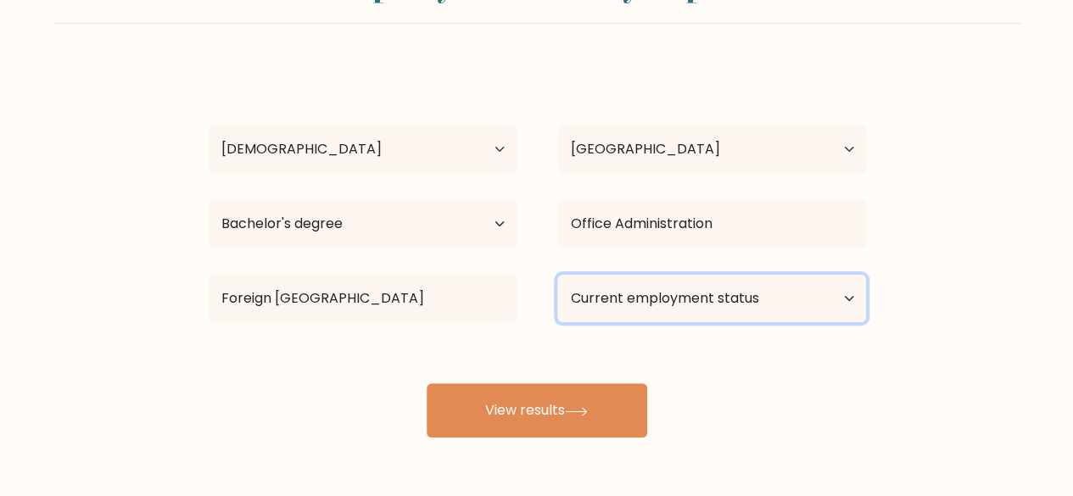
click at [730, 310] on select "Current employment status Employed Student Retired Other / prefer not to answer" at bounding box center [711, 299] width 309 height 48
click at [557, 275] on select "Current employment status Employed Student Retired Other / prefer not to answer" at bounding box center [711, 299] width 309 height 48
click at [658, 299] on select "Current employment status Employed Student Retired Other / prefer not to answer" at bounding box center [711, 299] width 309 height 48
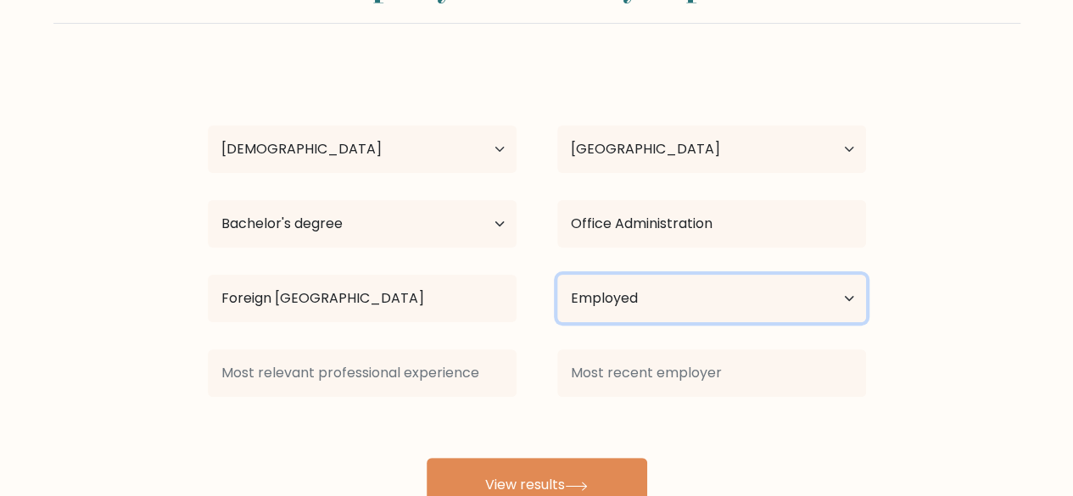
select select "other"
click at [557, 275] on select "Current employment status Employed Student Retired Other / prefer not to answer" at bounding box center [711, 299] width 309 height 48
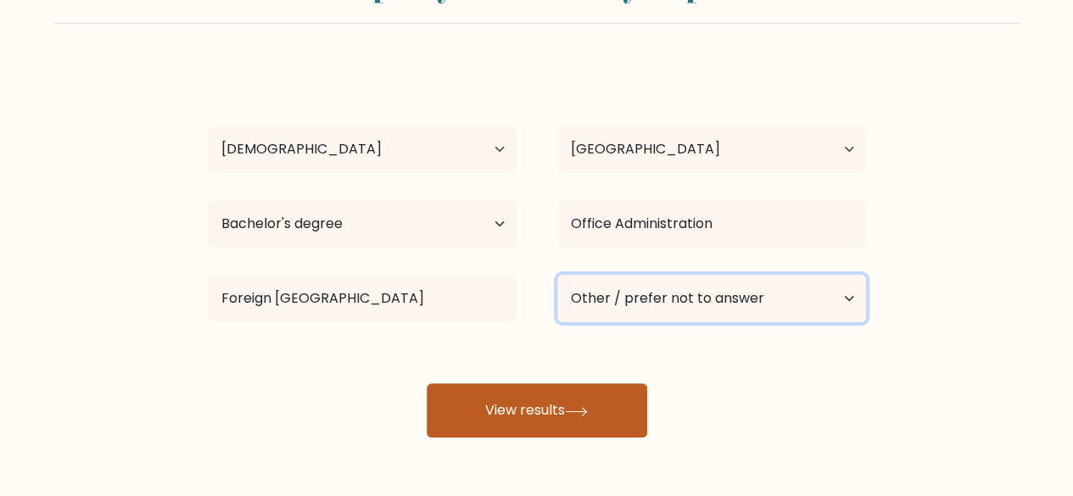
scroll to position [146, 0]
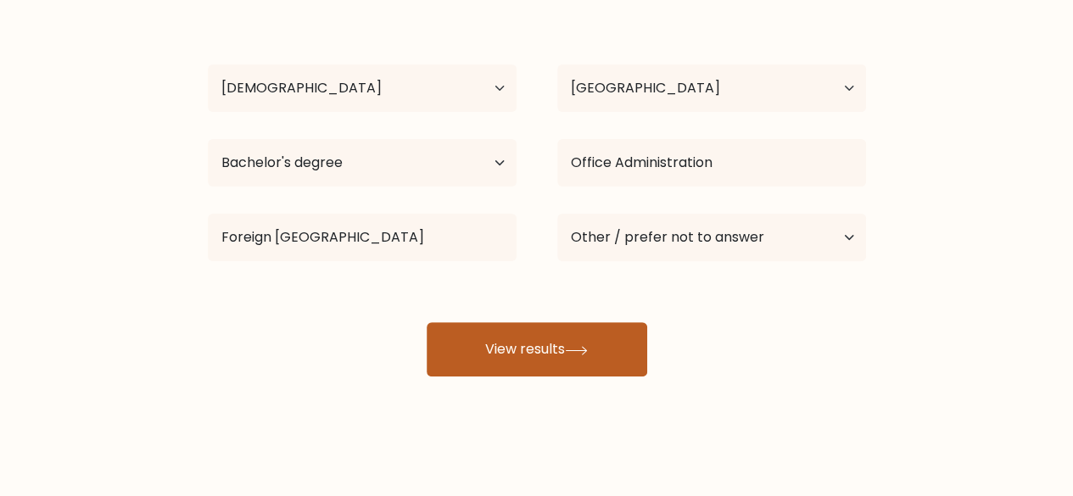
click at [523, 358] on button "View results" at bounding box center [537, 349] width 221 height 54
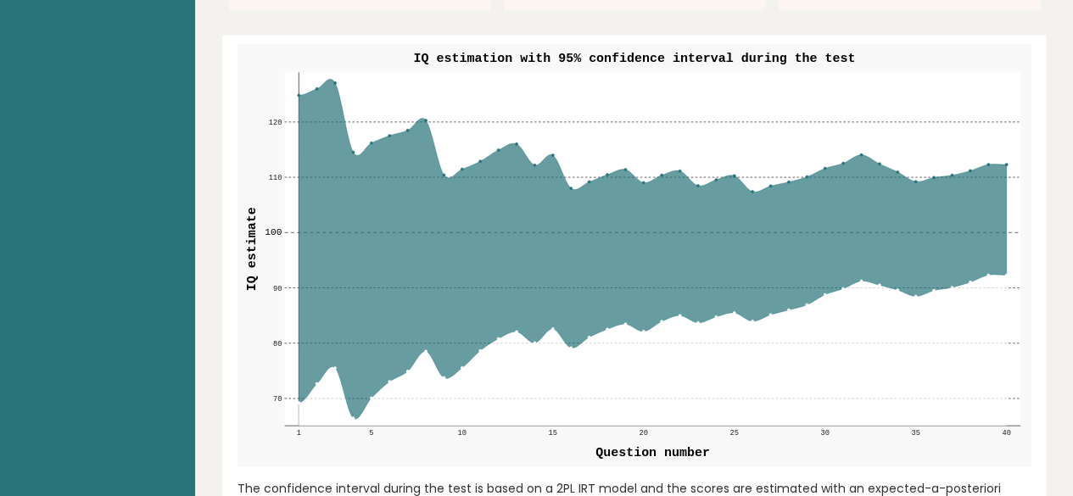
scroll to position [2291, 0]
